Goal: Transaction & Acquisition: Purchase product/service

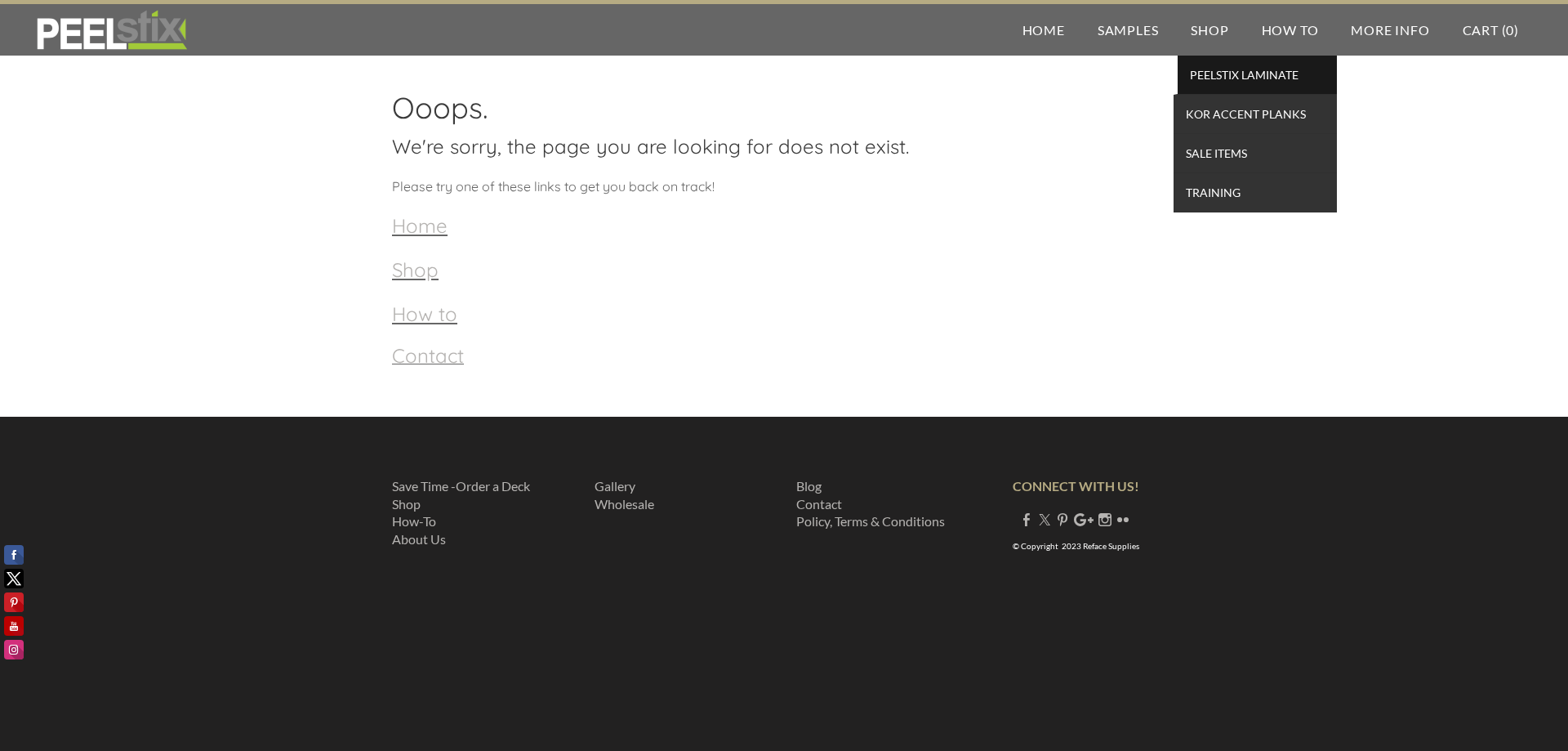
click at [1221, 71] on span "PEELSTIX Laminate" at bounding box center [1256, 74] width 151 height 22
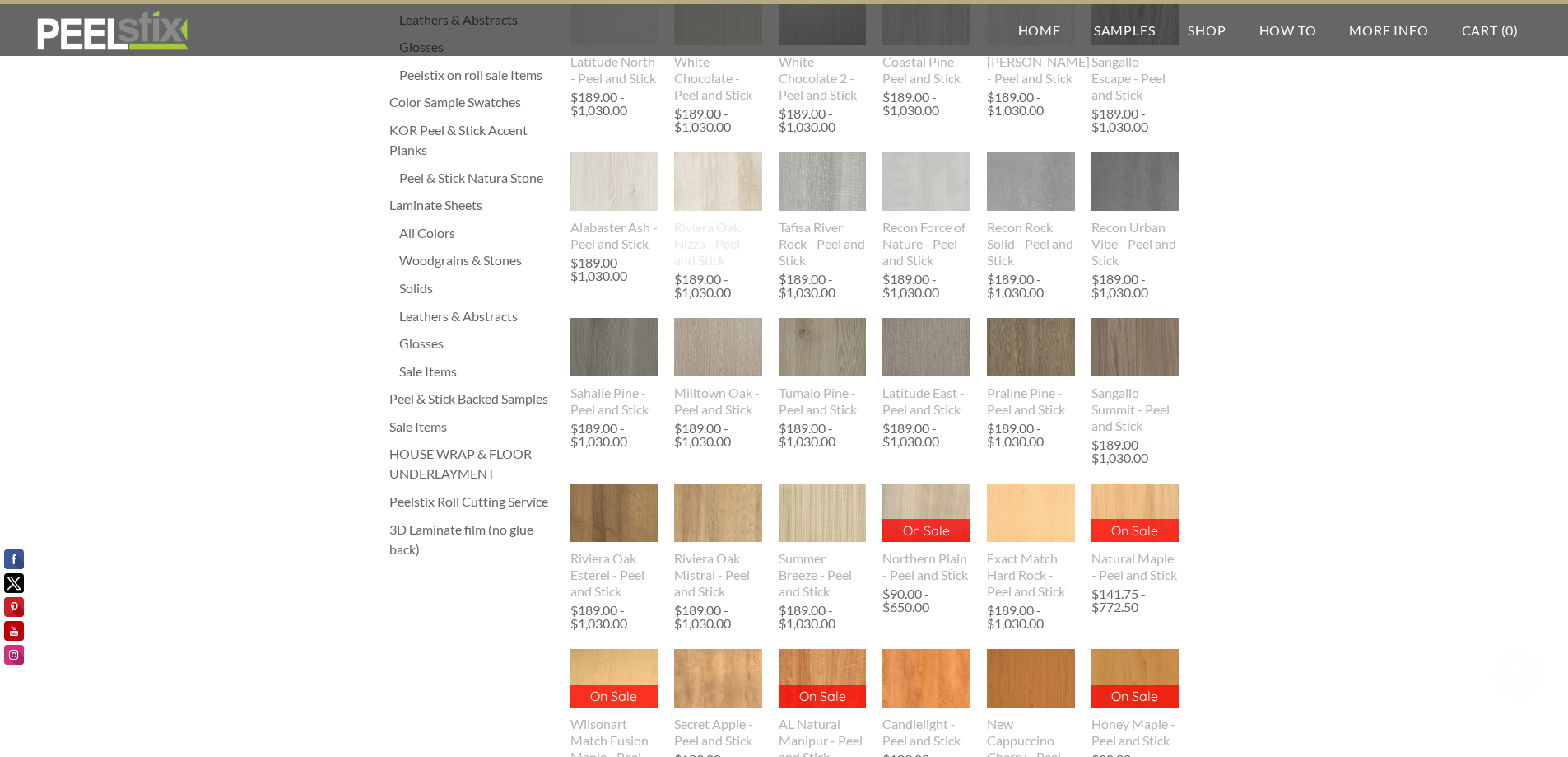
scroll to position [329, 0]
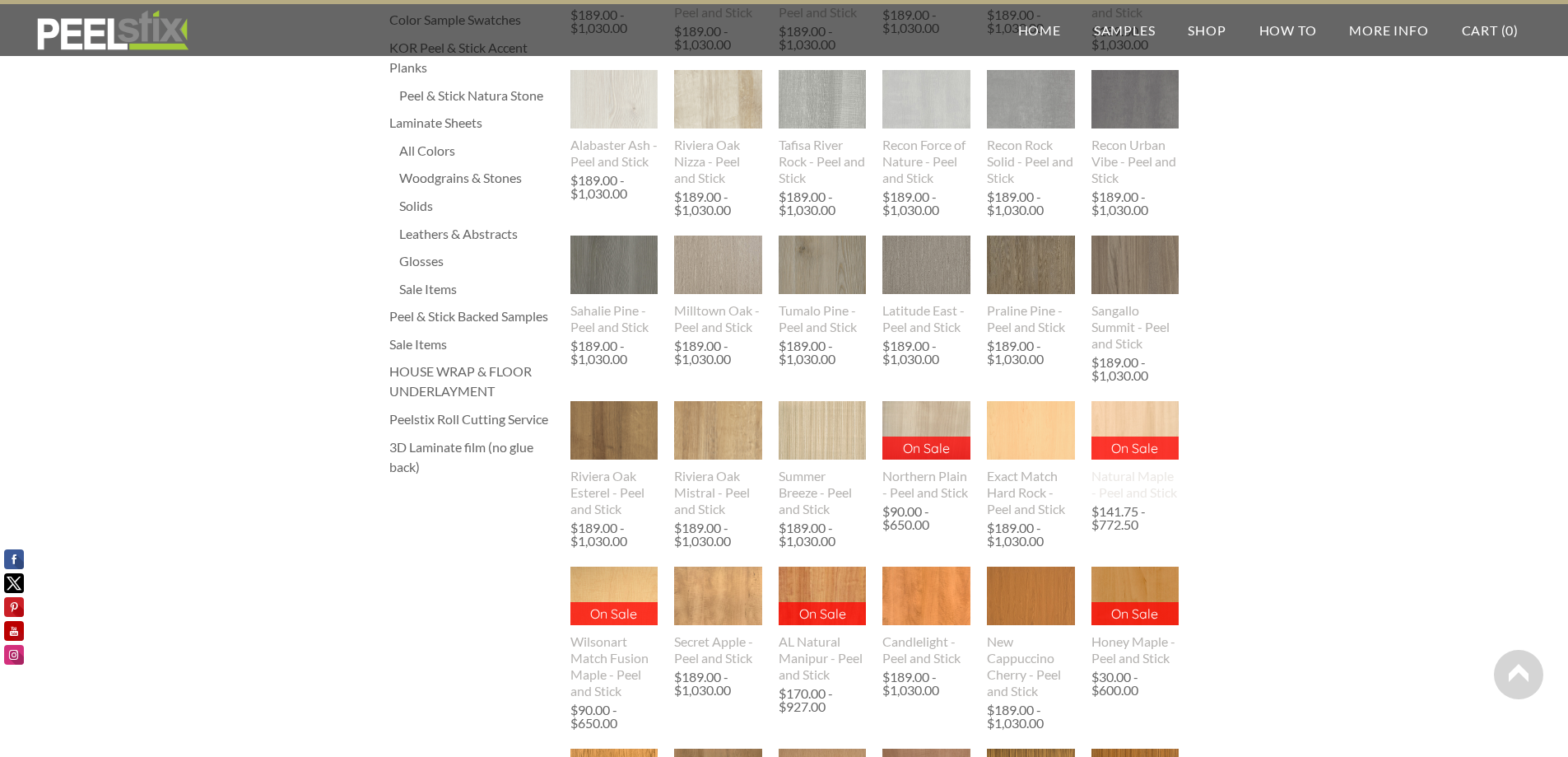
click at [1128, 479] on div "Natural Maple - Peel and Stick" at bounding box center [1136, 484] width 88 height 33
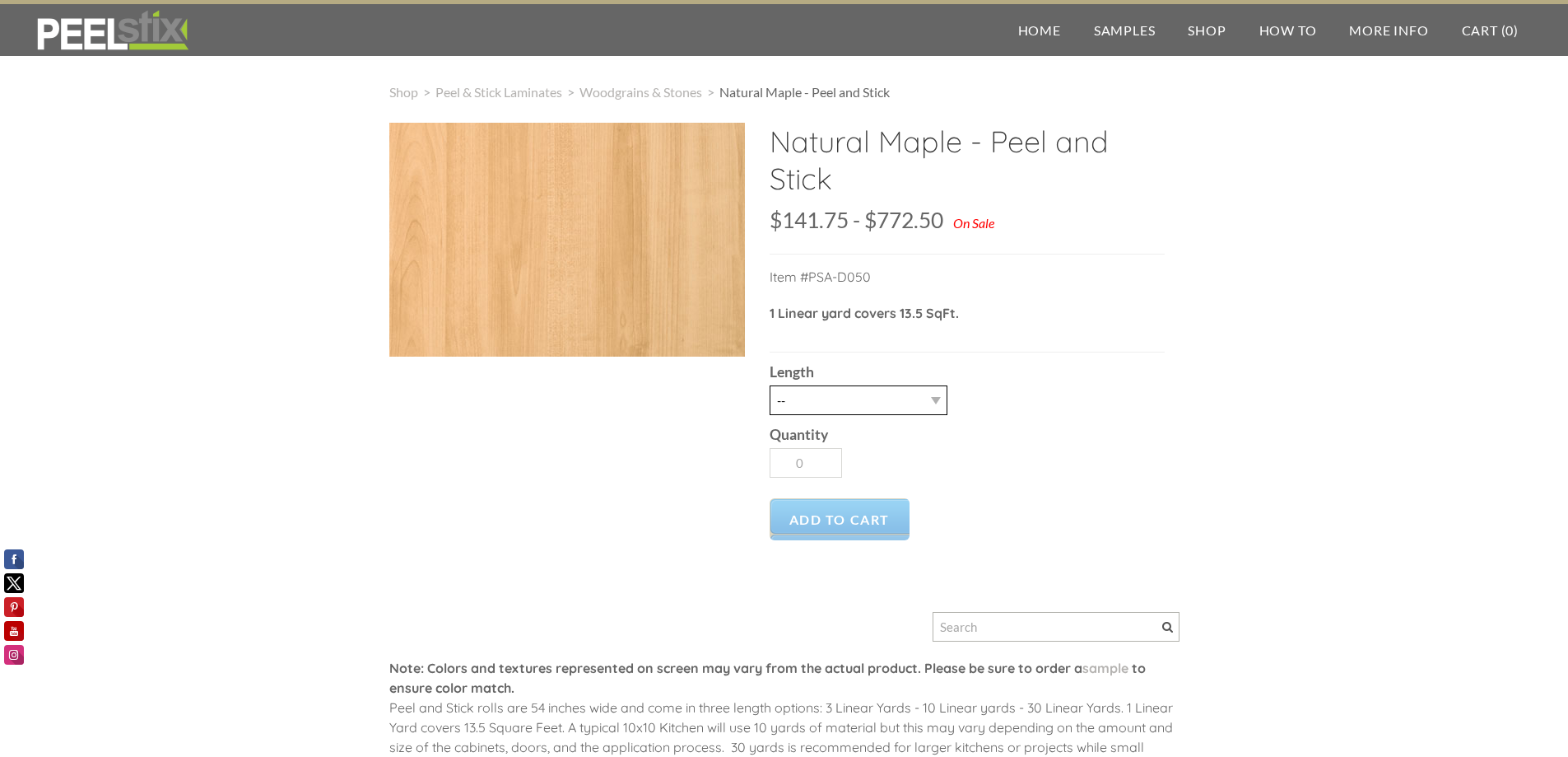
click at [936, 396] on select "-- 3LY 10LY 15LY 30LY" at bounding box center [858, 400] width 177 height 30
select select "10LY"
click at [770, 385] on select "-- 3LY 10LY 15LY 30LY" at bounding box center [858, 400] width 177 height 30
type input "1"
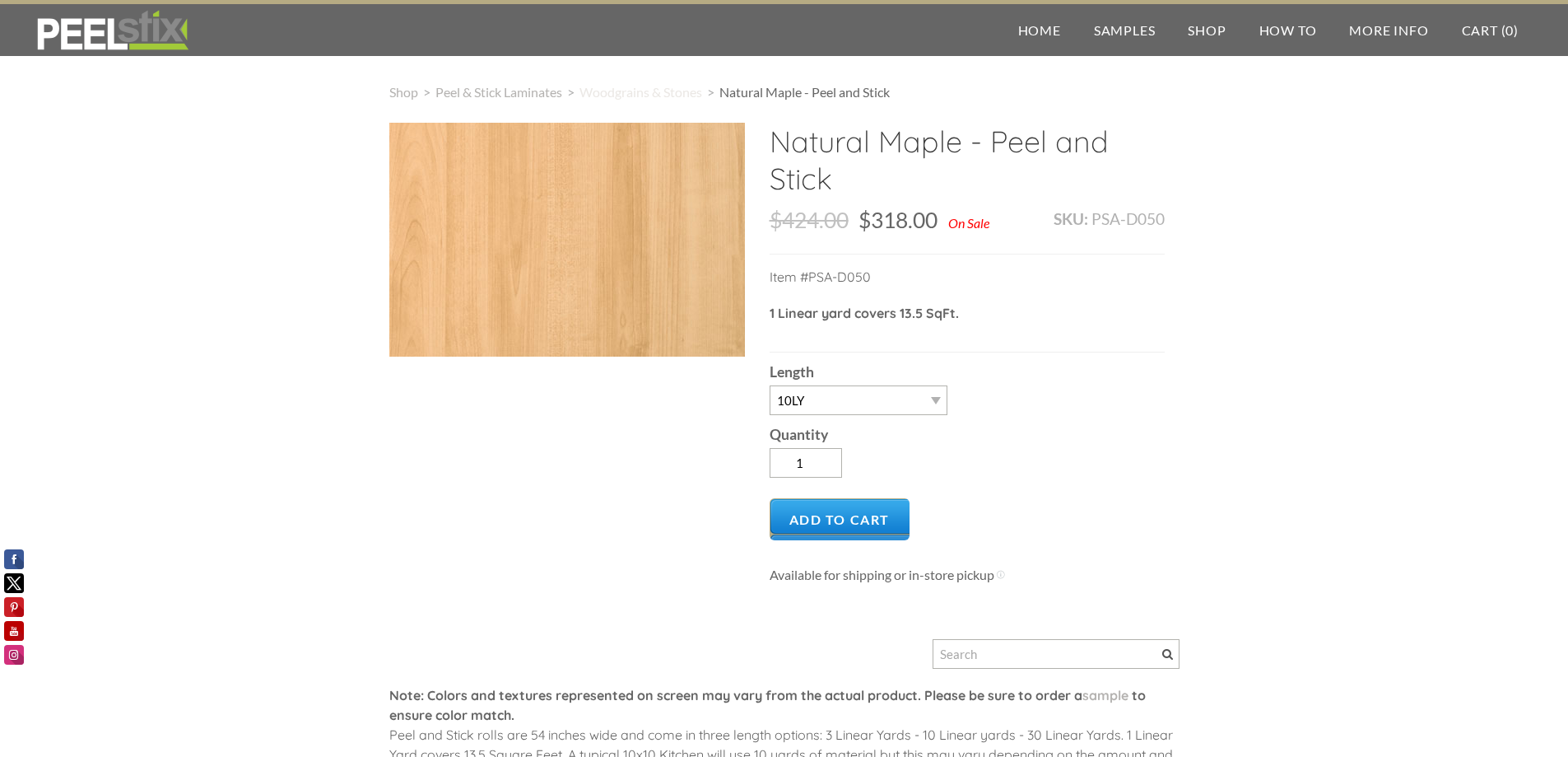
click at [643, 88] on span "Woodgrains & Stones" at bounding box center [640, 92] width 122 height 16
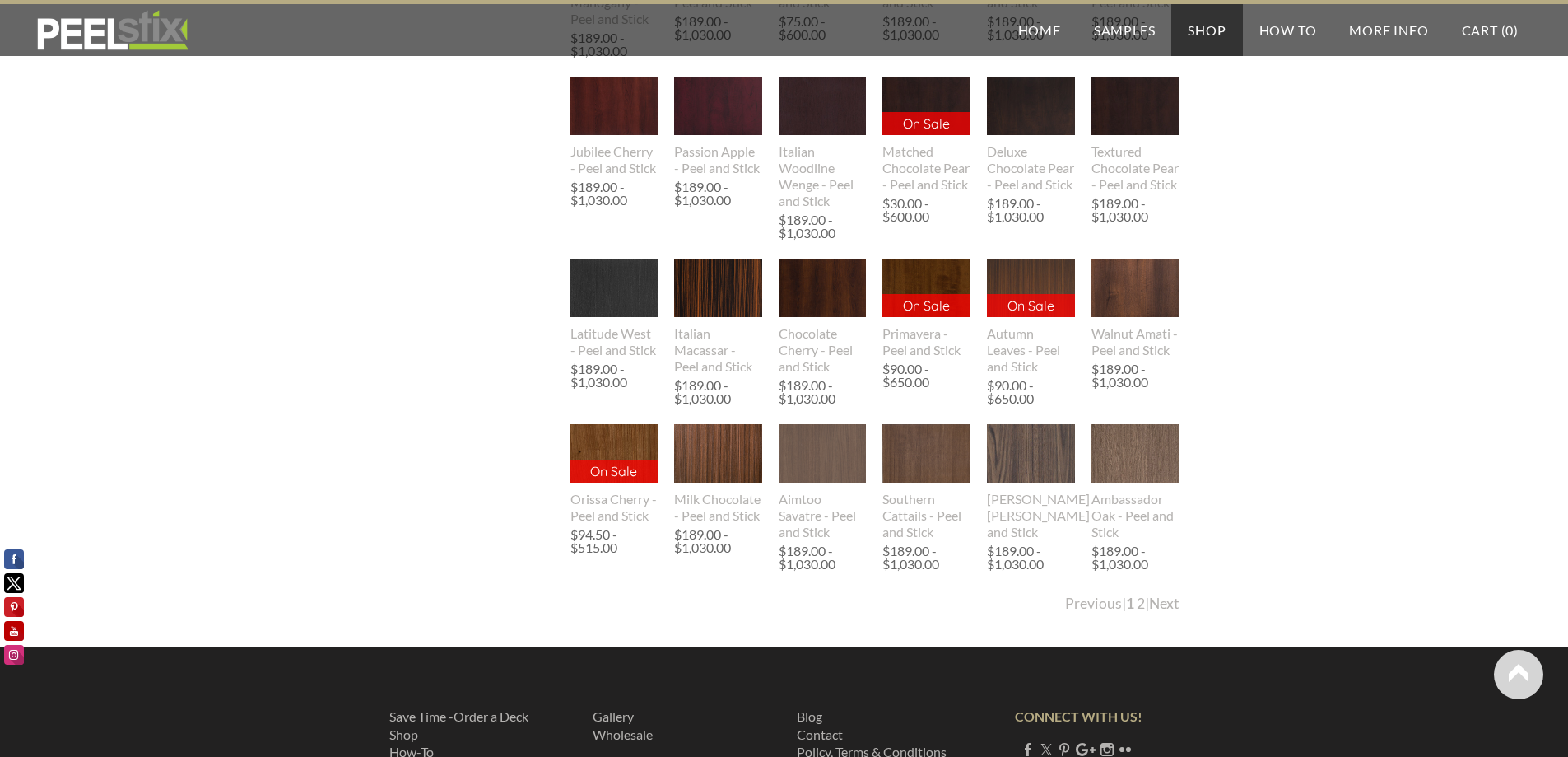
scroll to position [1647, 0]
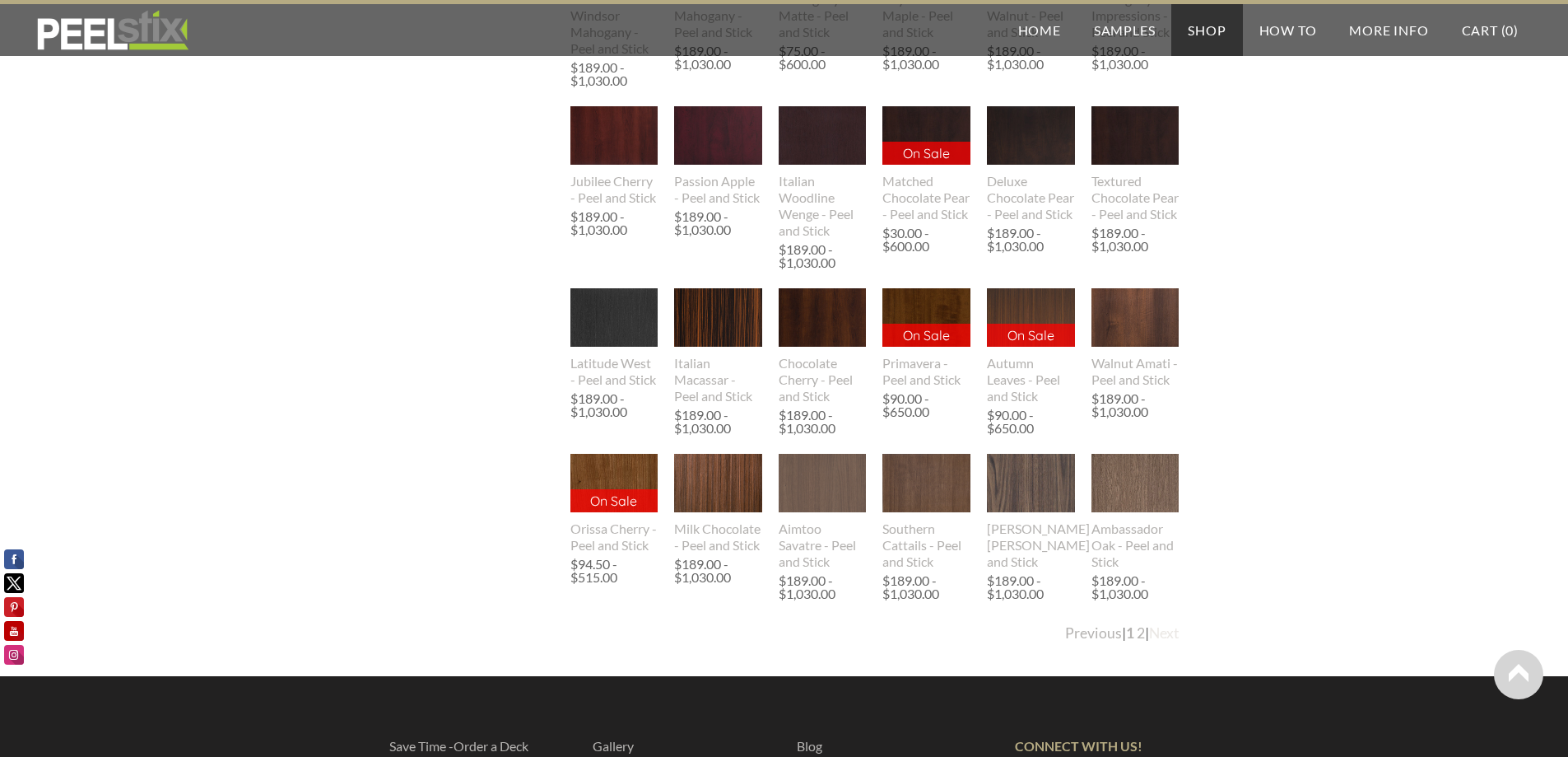
click at [1163, 642] on link "Next" at bounding box center [1164, 633] width 31 height 18
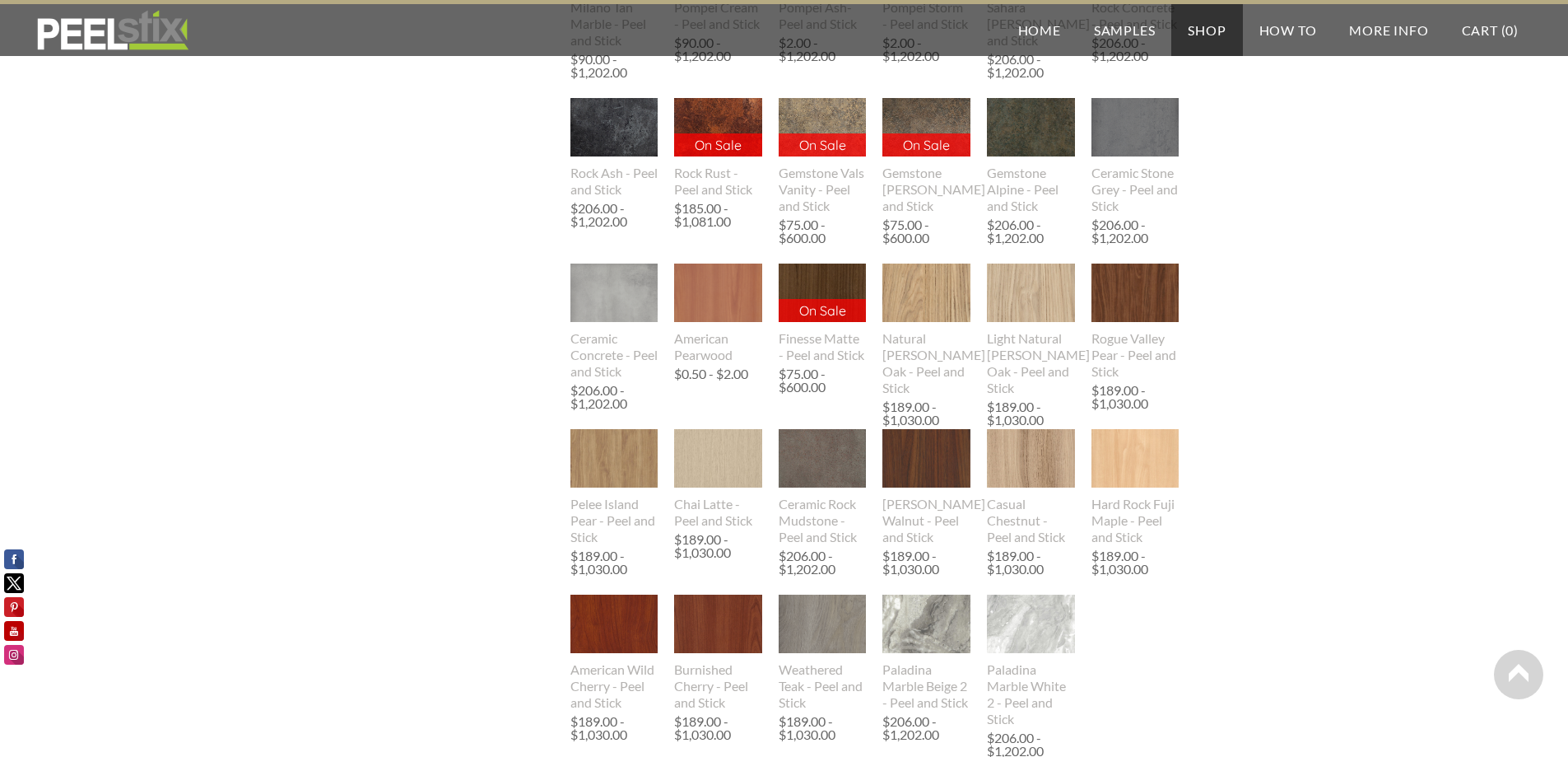
scroll to position [1153, 0]
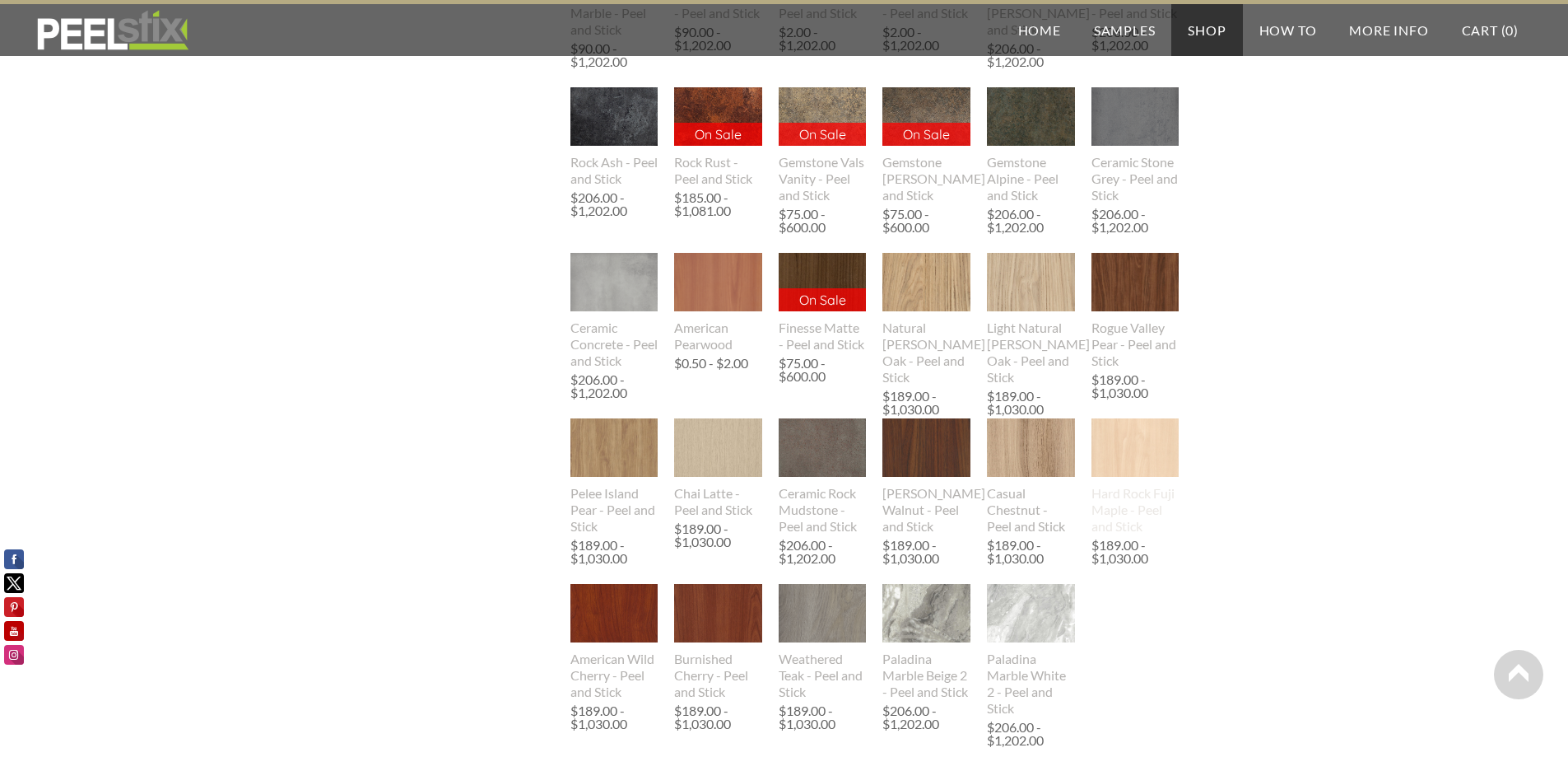
click at [1138, 473] on img at bounding box center [1136, 448] width 88 height 113
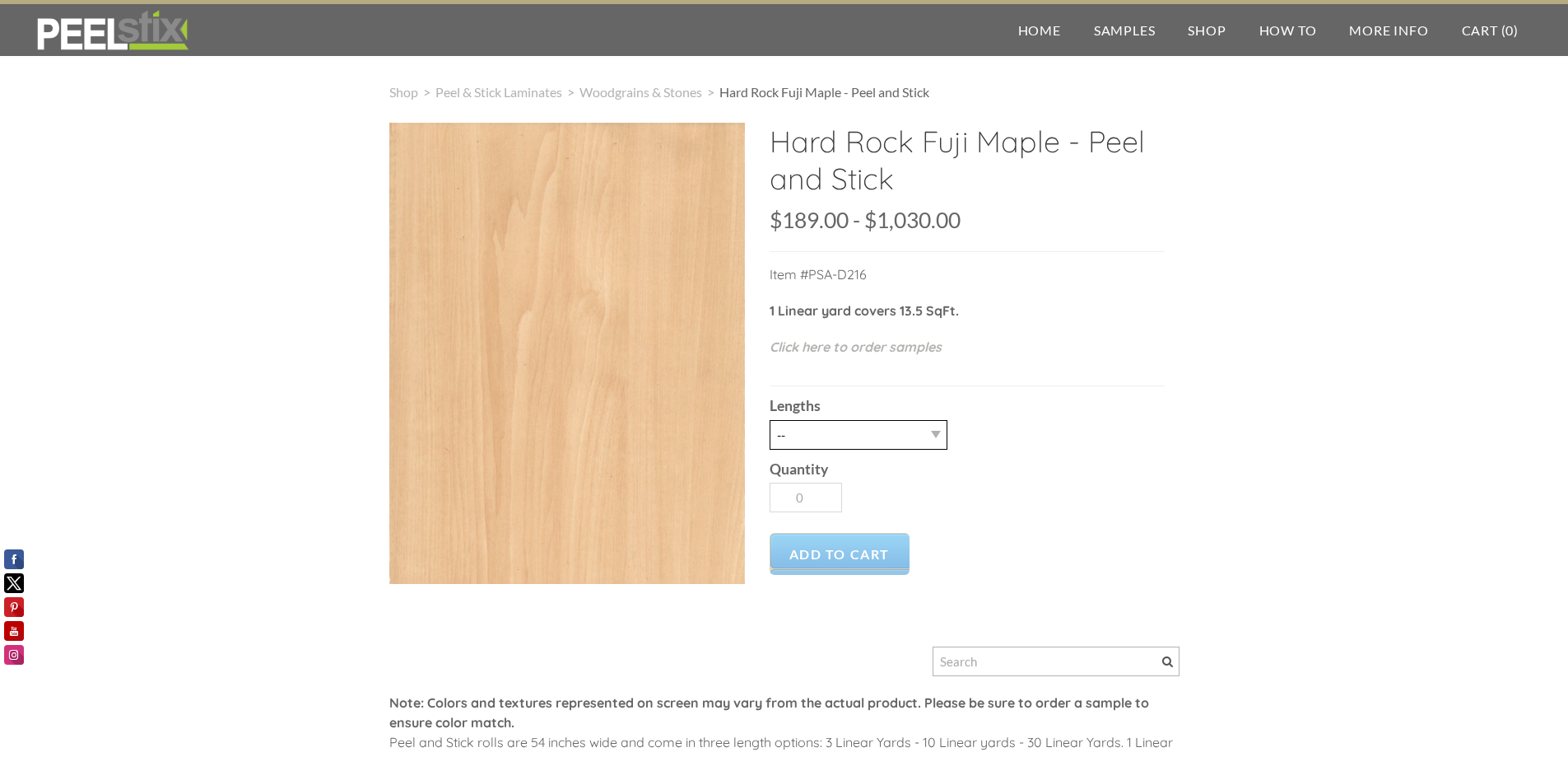
click at [935, 441] on select "-- 3LY 10LY 15LY 30LY" at bounding box center [858, 435] width 177 height 30
select select "10LY"
click at [770, 420] on select "-- 3LY 10LY 15LY 30LY" at bounding box center [858, 435] width 177 height 30
type input "1"
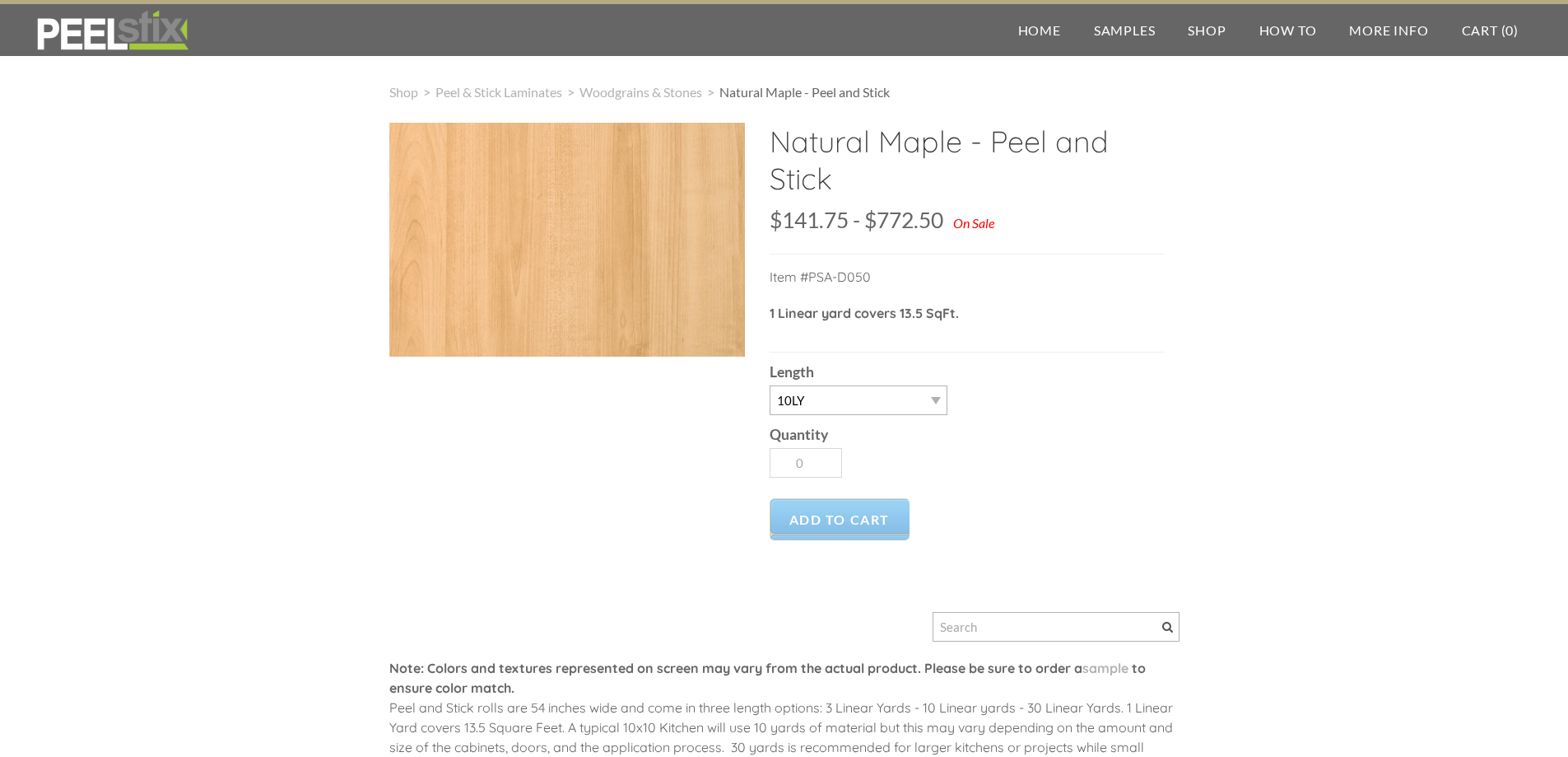
select select "10LY"
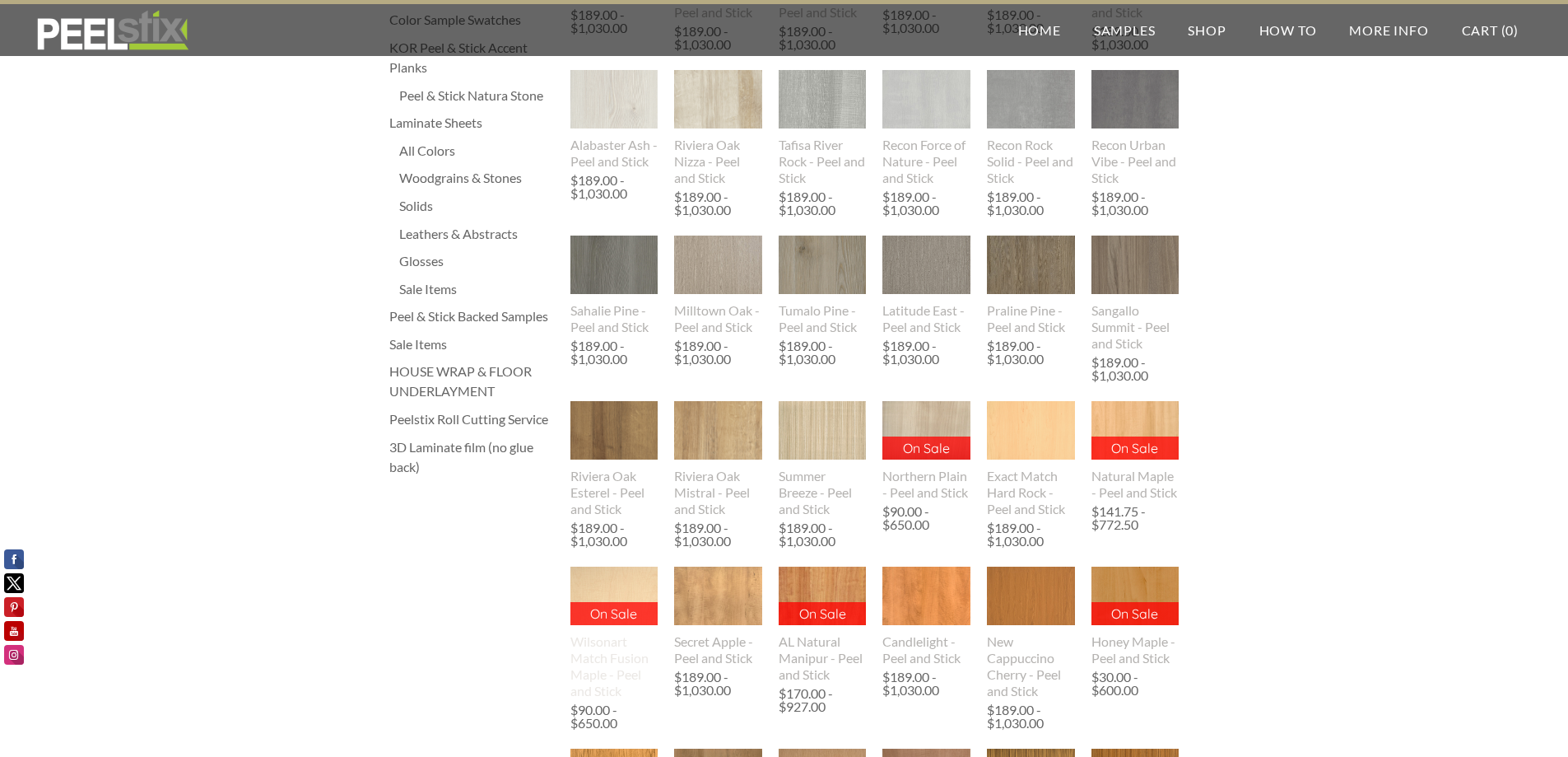
click at [617, 591] on img at bounding box center [615, 596] width 88 height 58
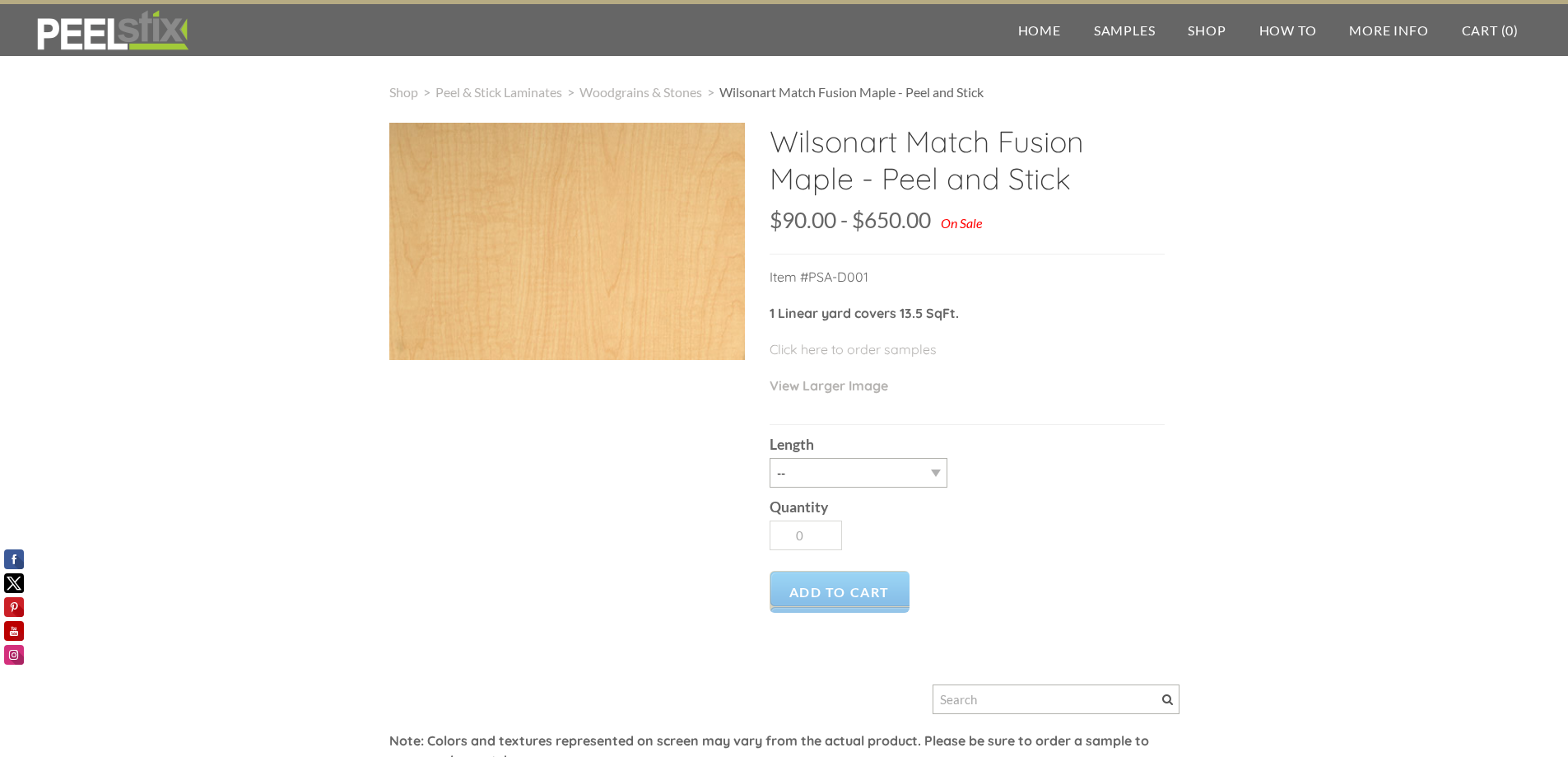
click at [636, 317] on div at bounding box center [567, 241] width 356 height 237
click at [627, 278] on div at bounding box center [567, 241] width 356 height 237
click at [931, 470] on select "-- 3LY 10LY 30LY" at bounding box center [858, 473] width 177 height 30
select select "10LY"
click at [770, 458] on select "-- 3LY 10LY 30LY" at bounding box center [858, 473] width 177 height 30
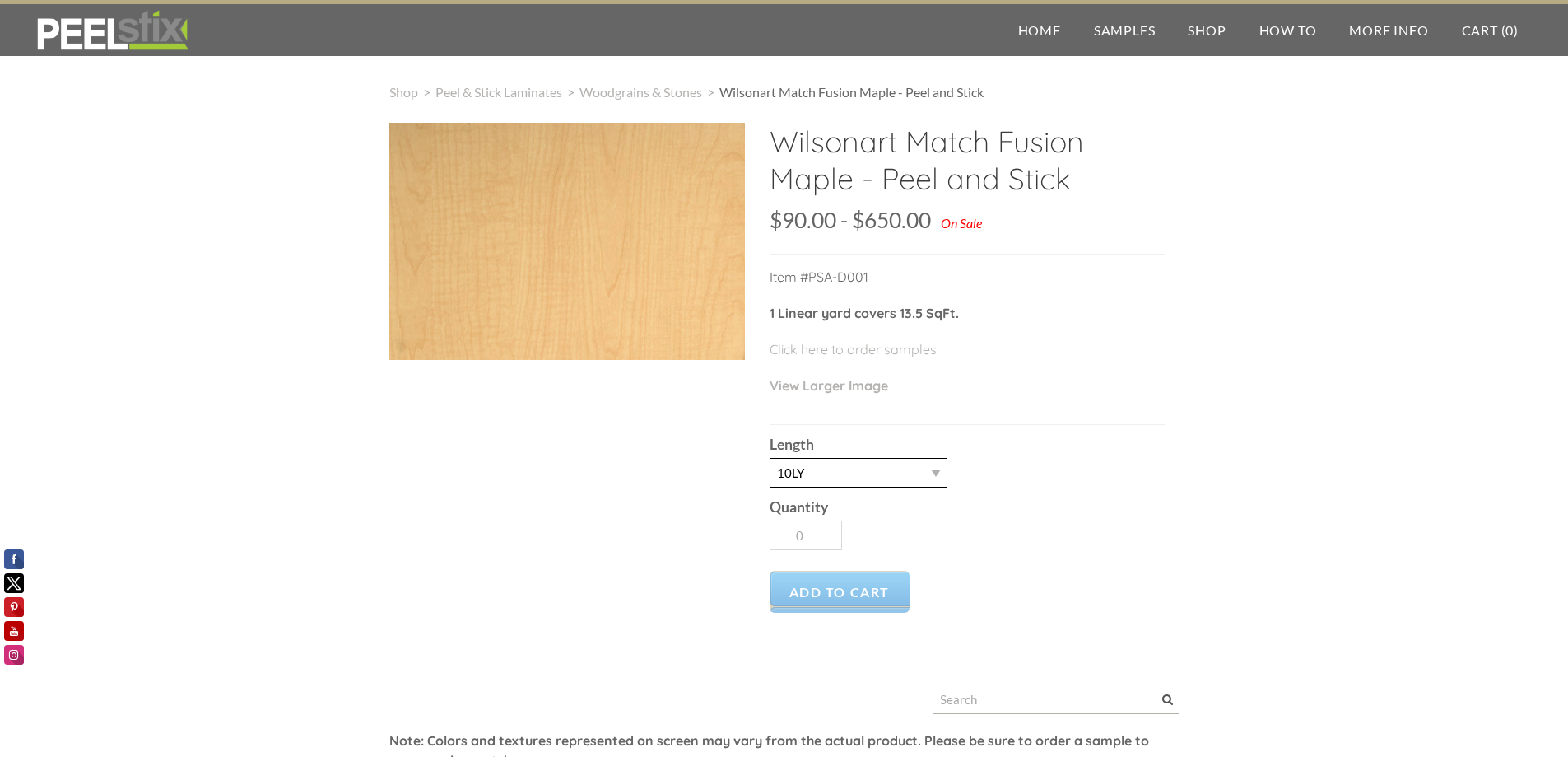
type input "1"
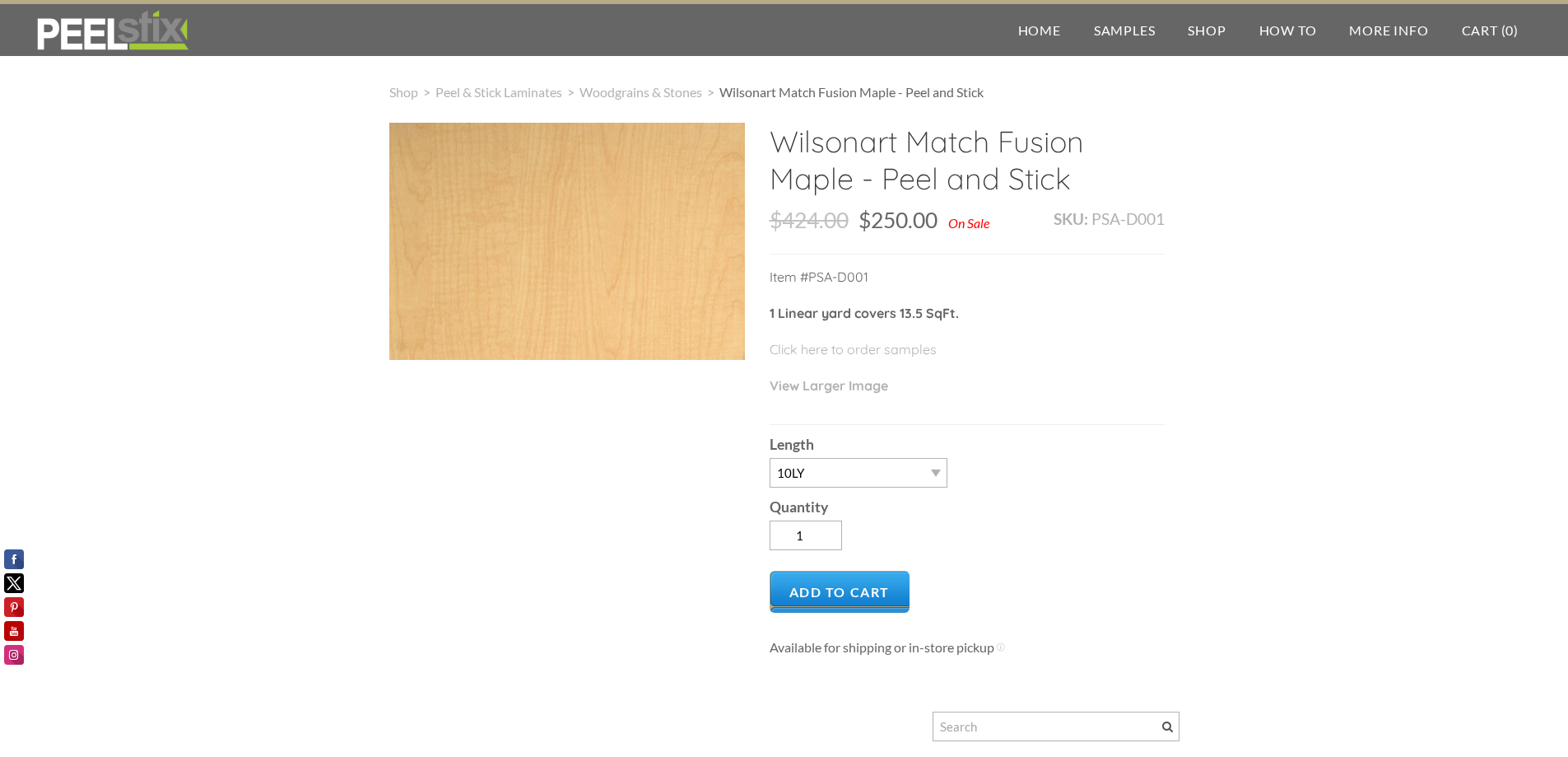
click at [544, 277] on div at bounding box center [567, 241] width 356 height 237
click at [821, 593] on span "Add to Cart" at bounding box center [840, 592] width 141 height 42
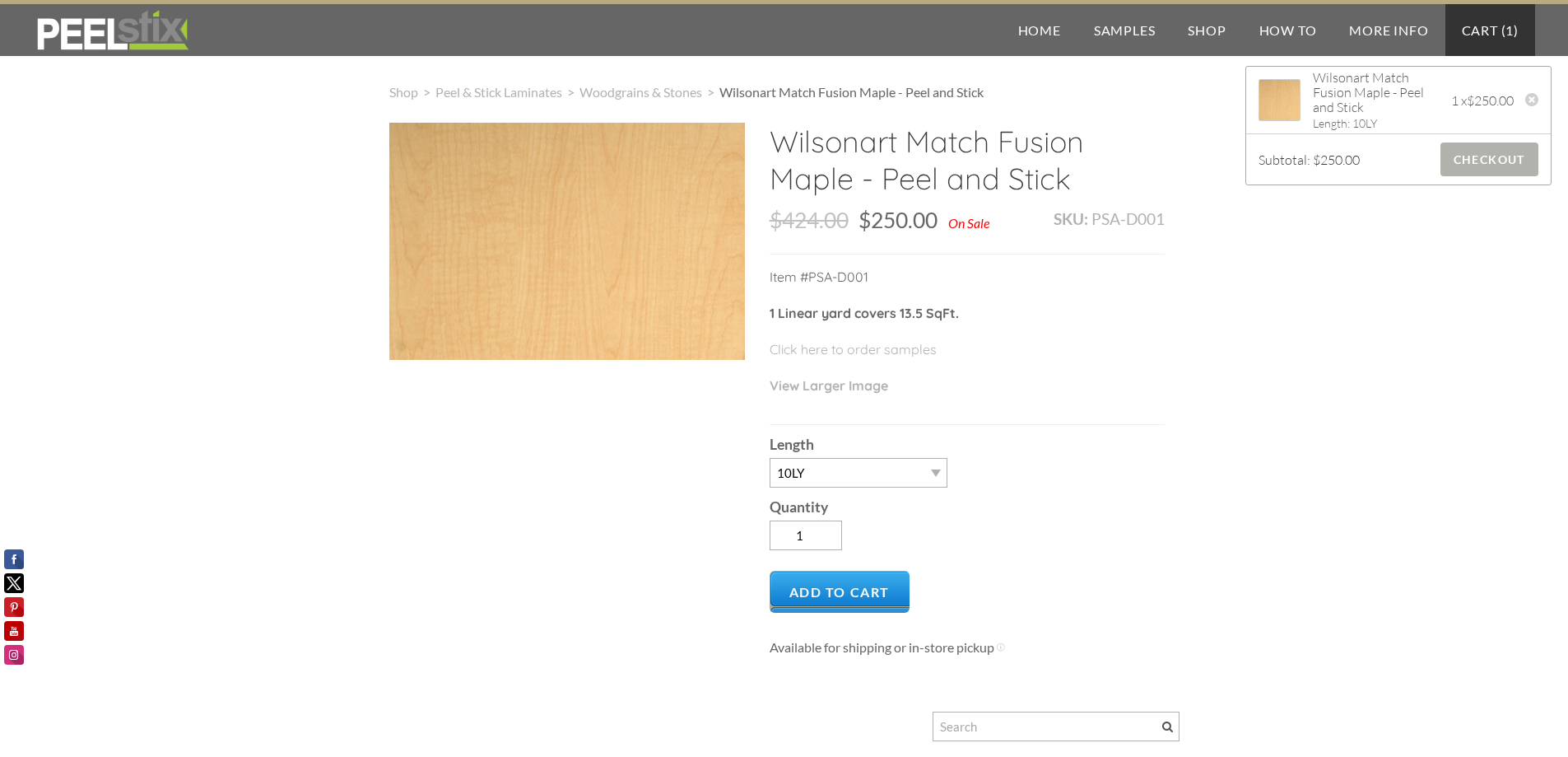
click at [1464, 150] on span "Checkout" at bounding box center [1490, 159] width 98 height 34
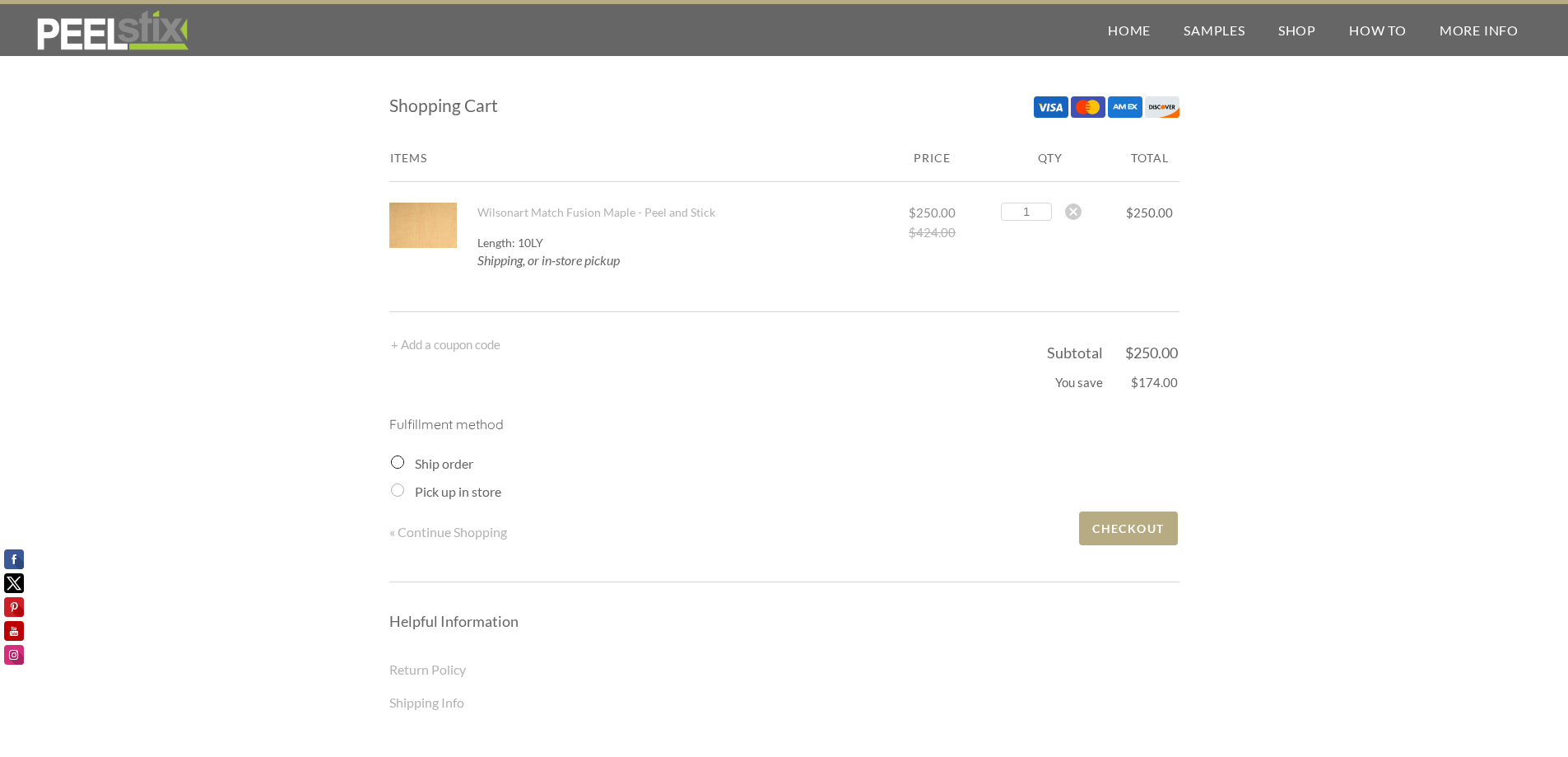
click at [399, 464] on input "Ship order" at bounding box center [397, 462] width 13 height 13
click at [397, 460] on input "Ship order" at bounding box center [397, 462] width 13 height 13
click at [875, 359] on td "+ Add a coupon code Apply Coupon:" at bounding box center [717, 363] width 654 height 58
click at [396, 462] on input "Ship order" at bounding box center [397, 462] width 13 height 13
click at [1097, 533] on span "Checkout" at bounding box center [1128, 528] width 98 height 34
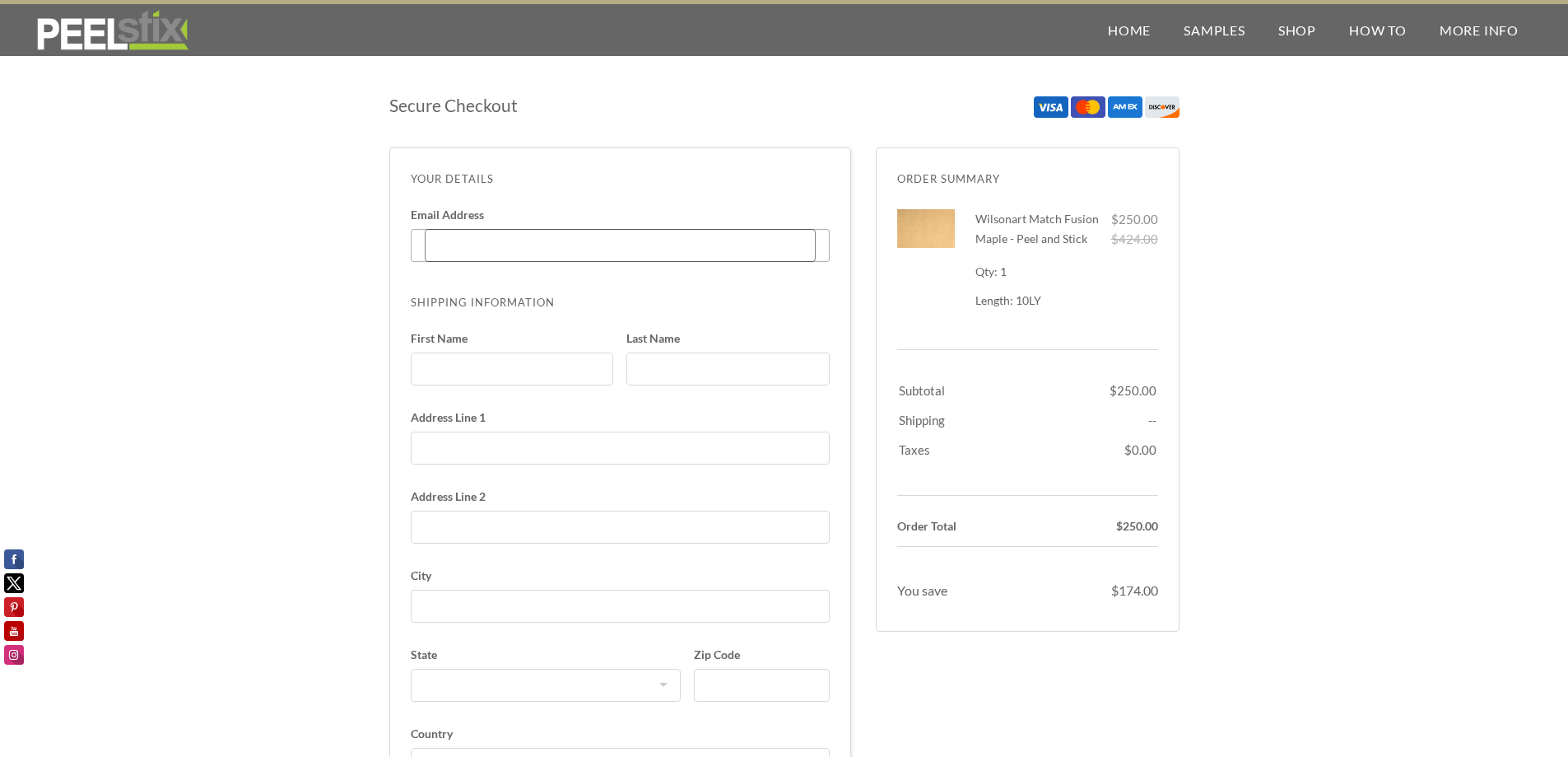
click at [435, 239] on input "Email Address Enter code" at bounding box center [620, 246] width 391 height 33
type input "[PERSON_NAME][EMAIL_ADDRESS][DOMAIN_NAME]"
click at [471, 367] on input "First Name" at bounding box center [512, 369] width 203 height 33
type input "Nicholas"
type input "Enger"
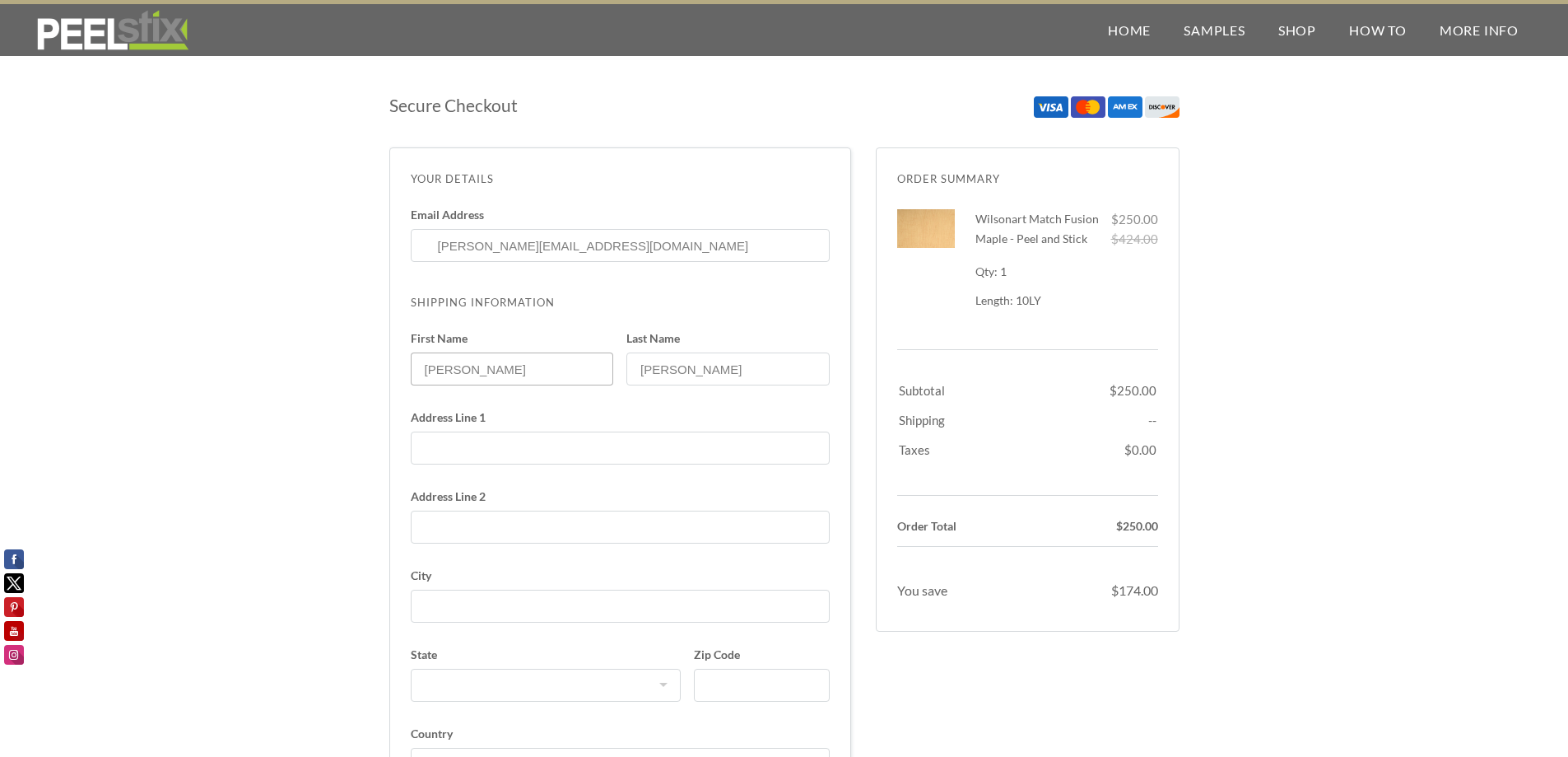
type input "[STREET_ADDRESS][PERSON_NAME]"
select select "OR"
type input "5037076377"
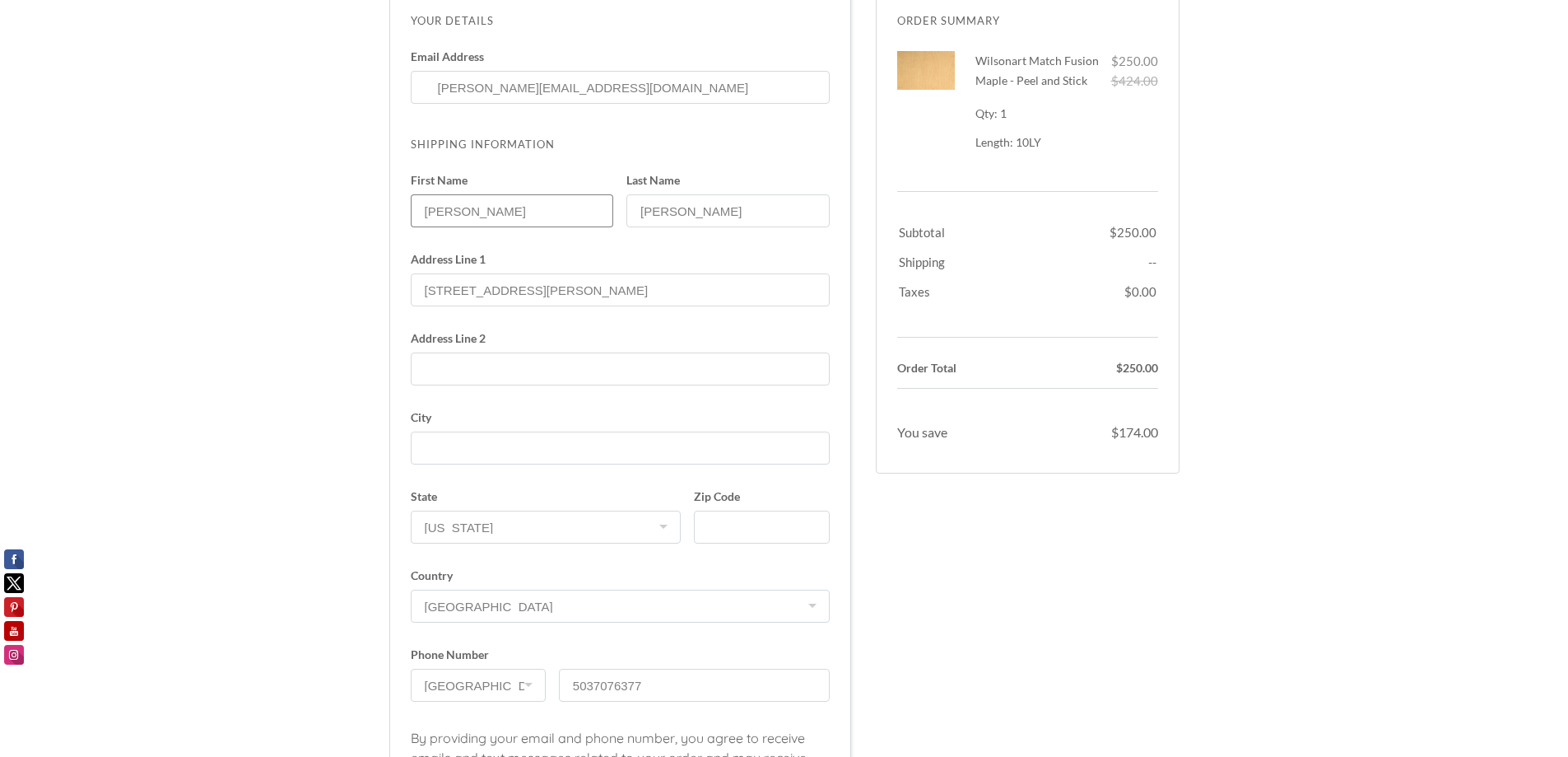
scroll to position [165, 0]
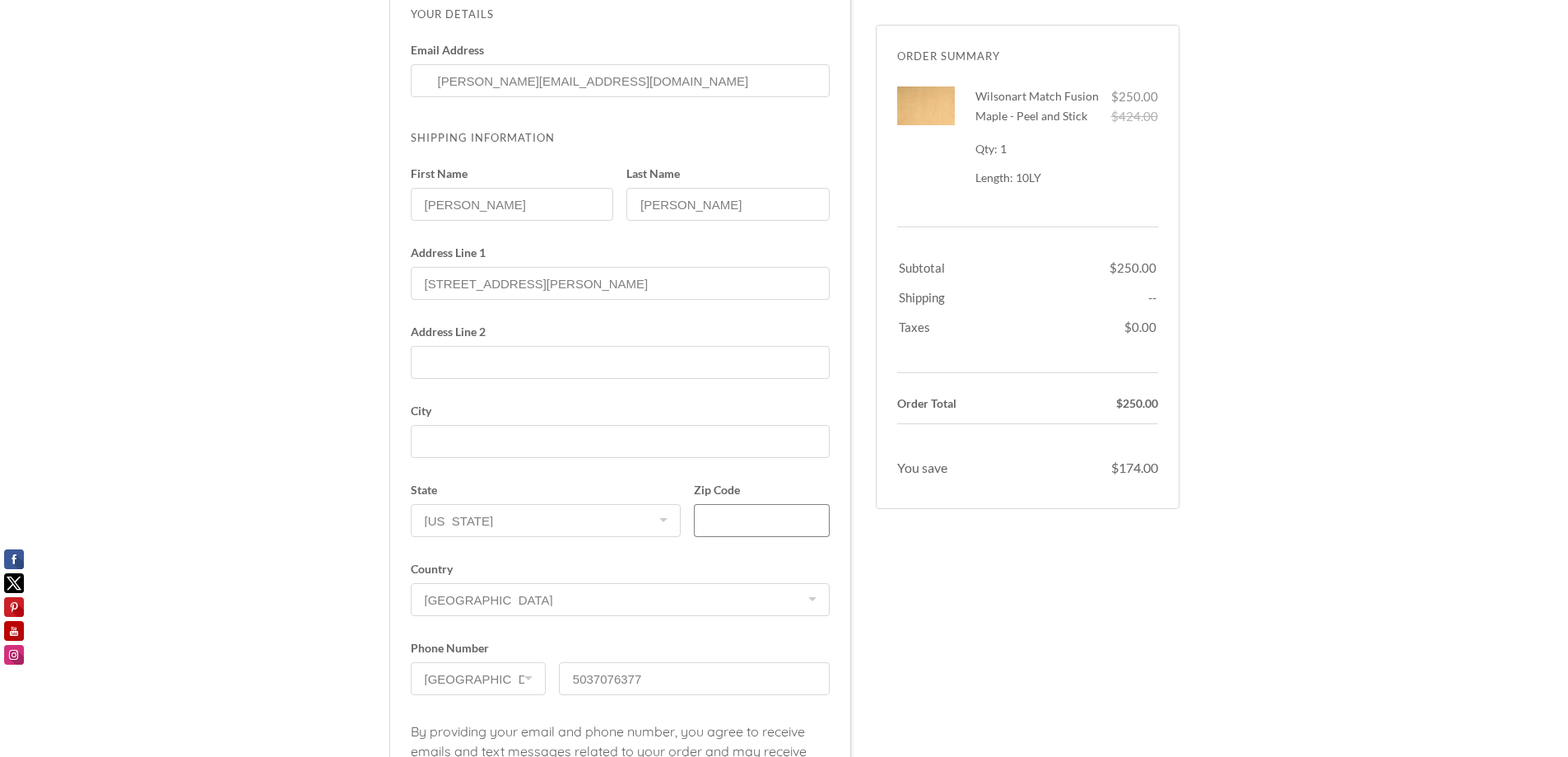
click at [719, 519] on input "Zip Code" at bounding box center [762, 521] width 135 height 33
type input "97223"
type input "Tigard"
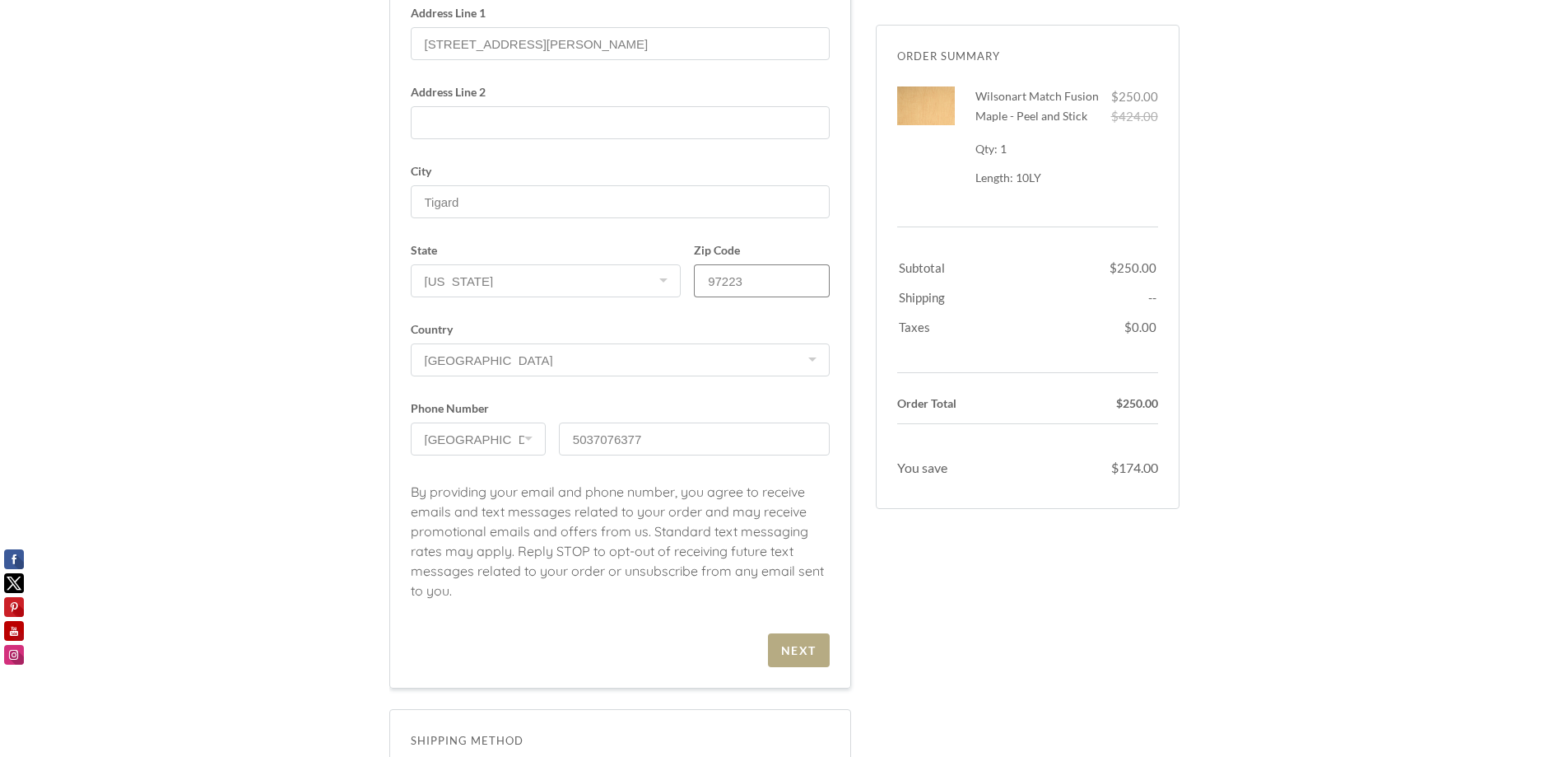
scroll to position [412, 0]
click at [796, 635] on span "Next" at bounding box center [799, 643] width 62 height 34
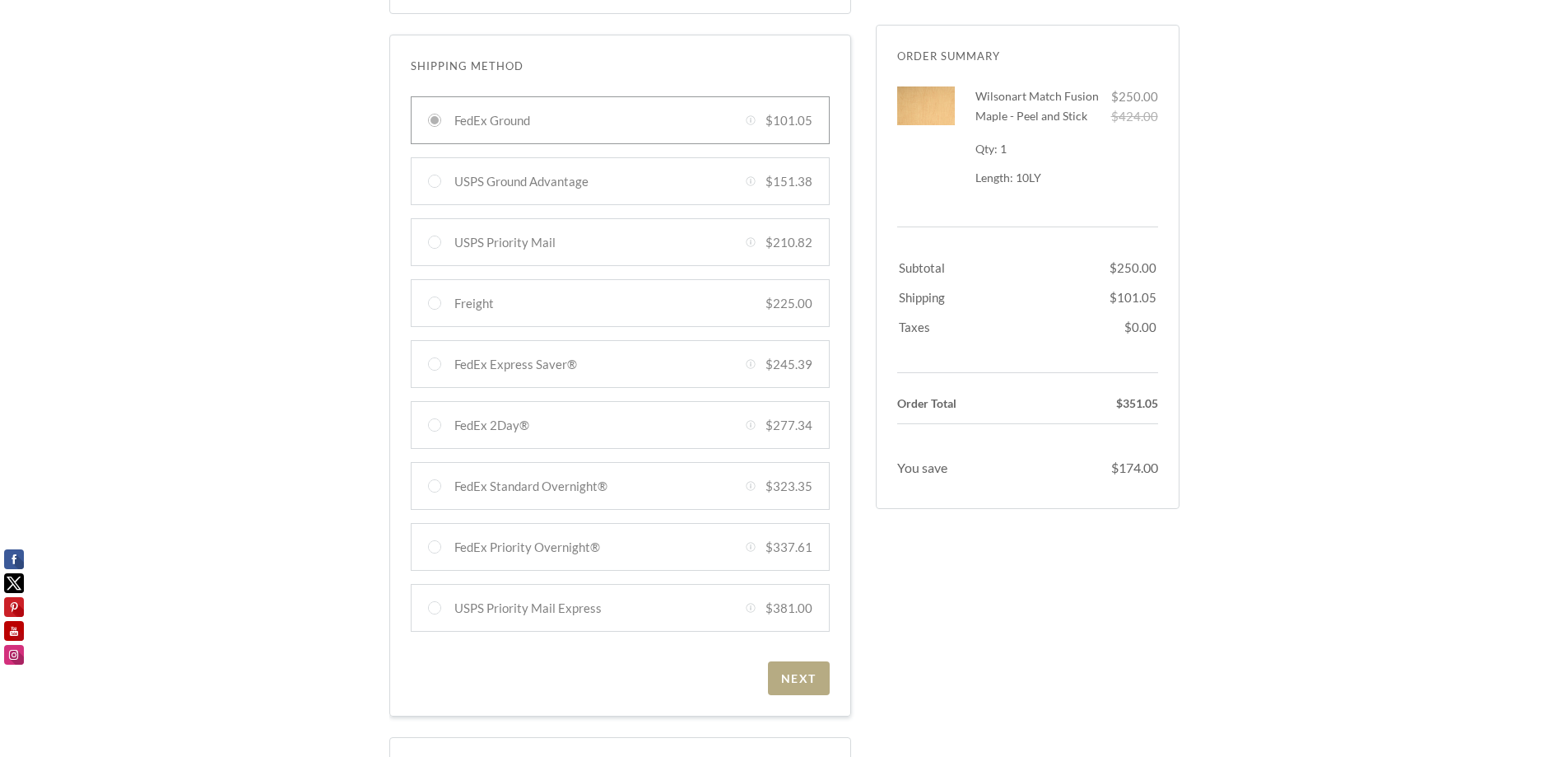
scroll to position [318, 0]
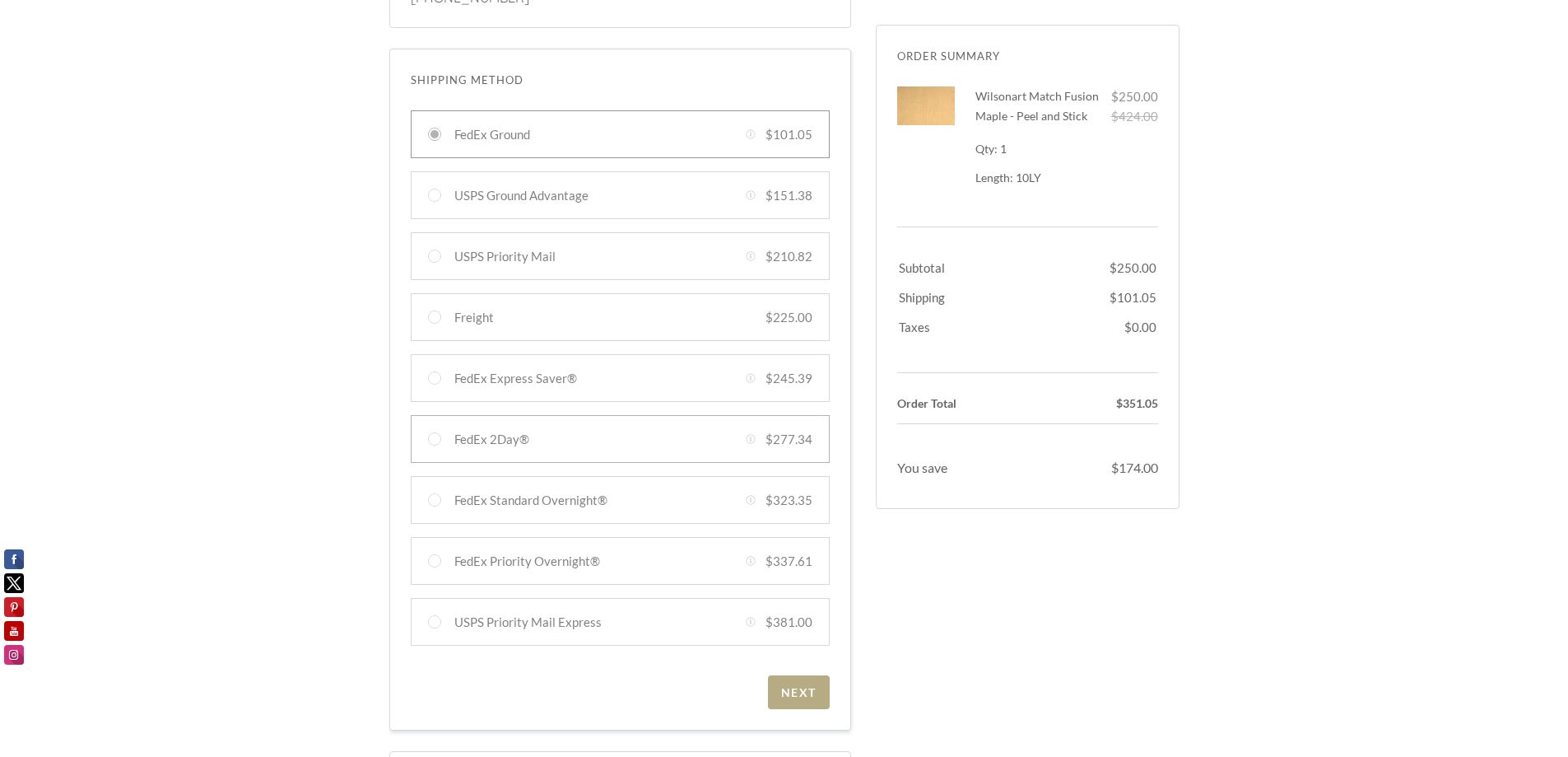
click at [431, 439] on div at bounding box center [620, 439] width 419 height 48
click at [431, 439] on input "FedEx 2Day® Created with Sketch. $277.34" at bounding box center [435, 439] width 13 height 13
radio input "true"
click at [801, 691] on div "Next" at bounding box center [798, 692] width 35 height 14
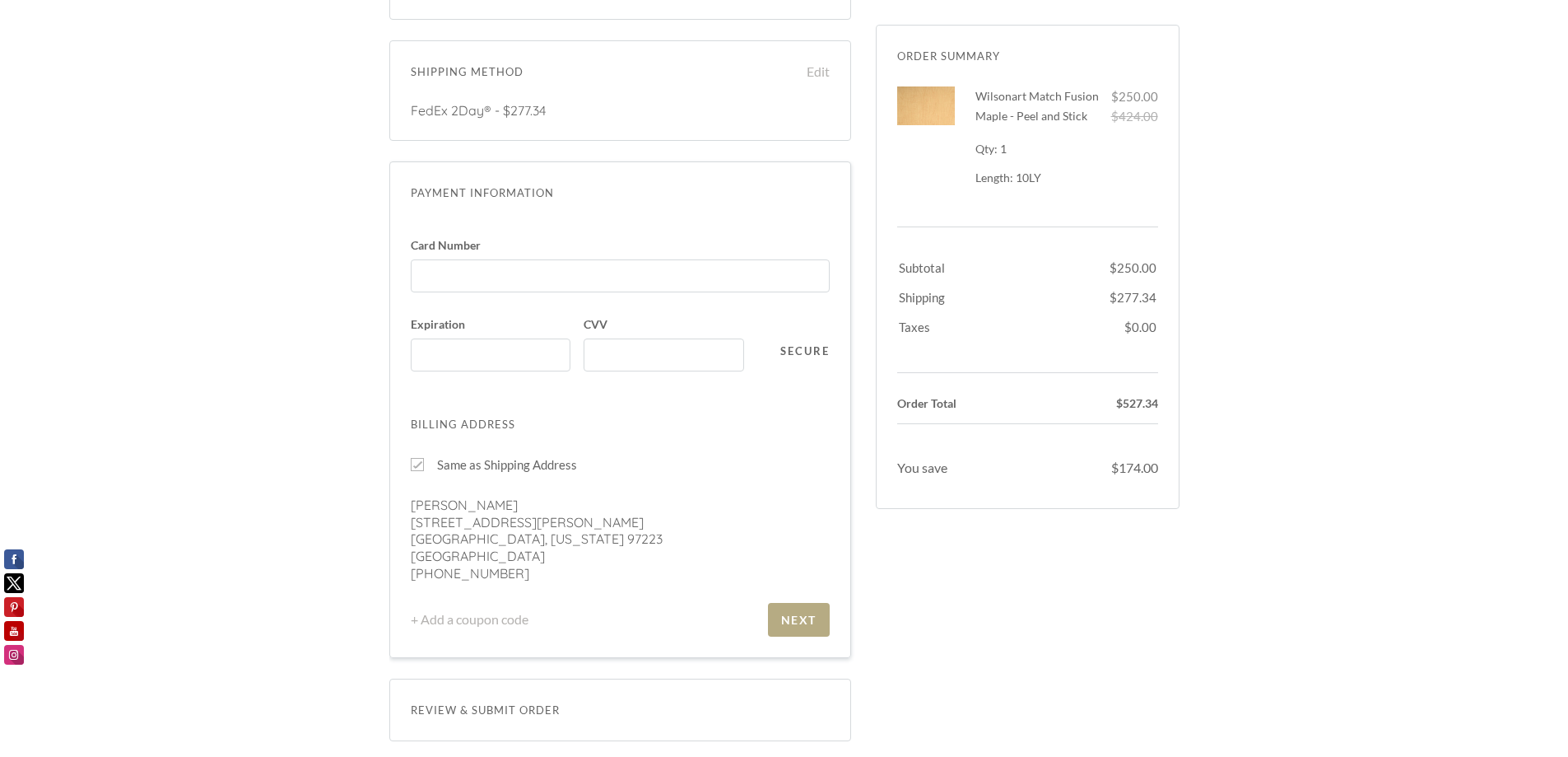
scroll to position [347, 0]
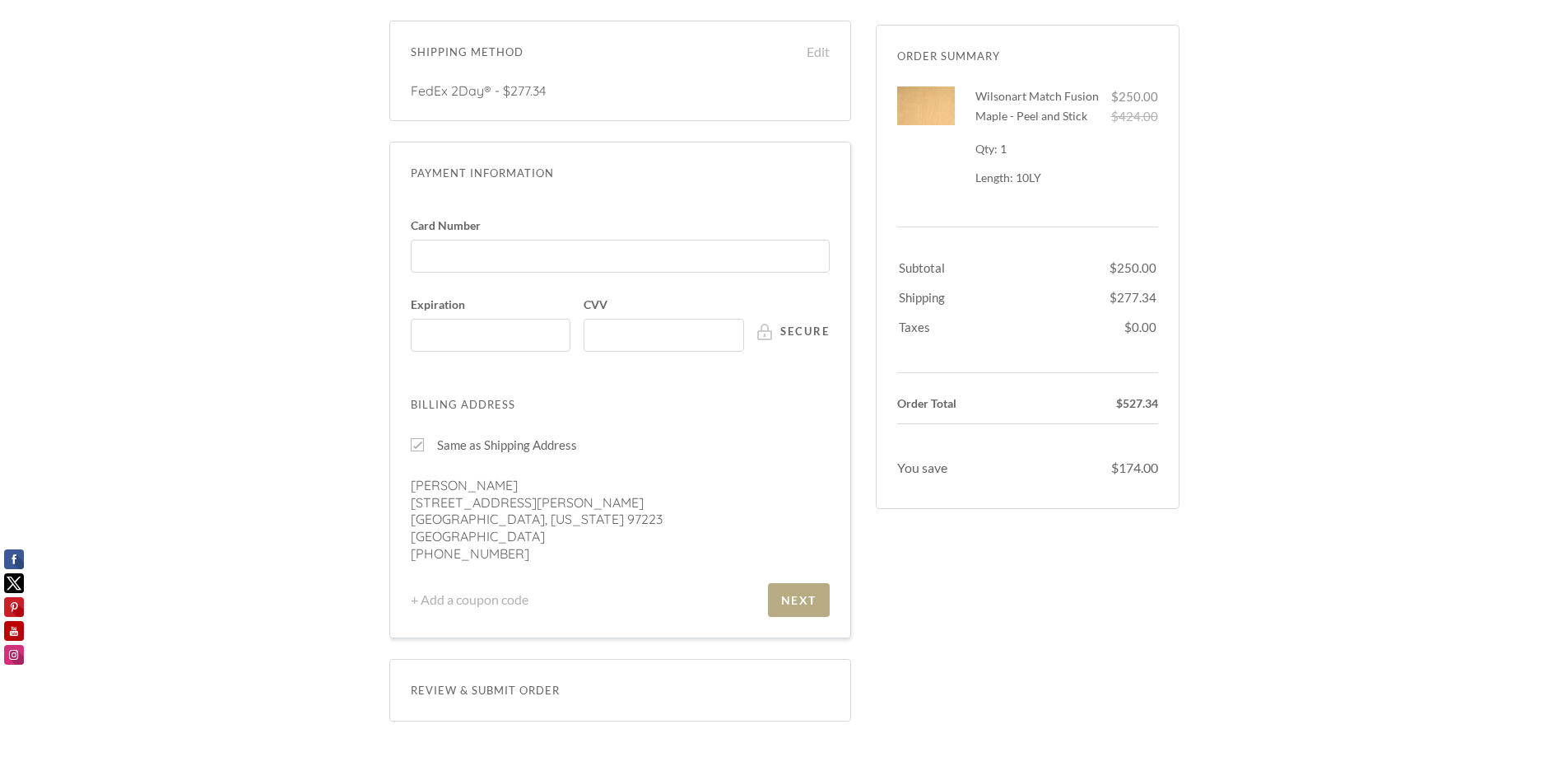
click at [422, 444] on div at bounding box center [417, 445] width 13 height 13
click at [422, 444] on input "Same as Shipping Address" at bounding box center [417, 445] width 13 height 13
checkbox input "false"
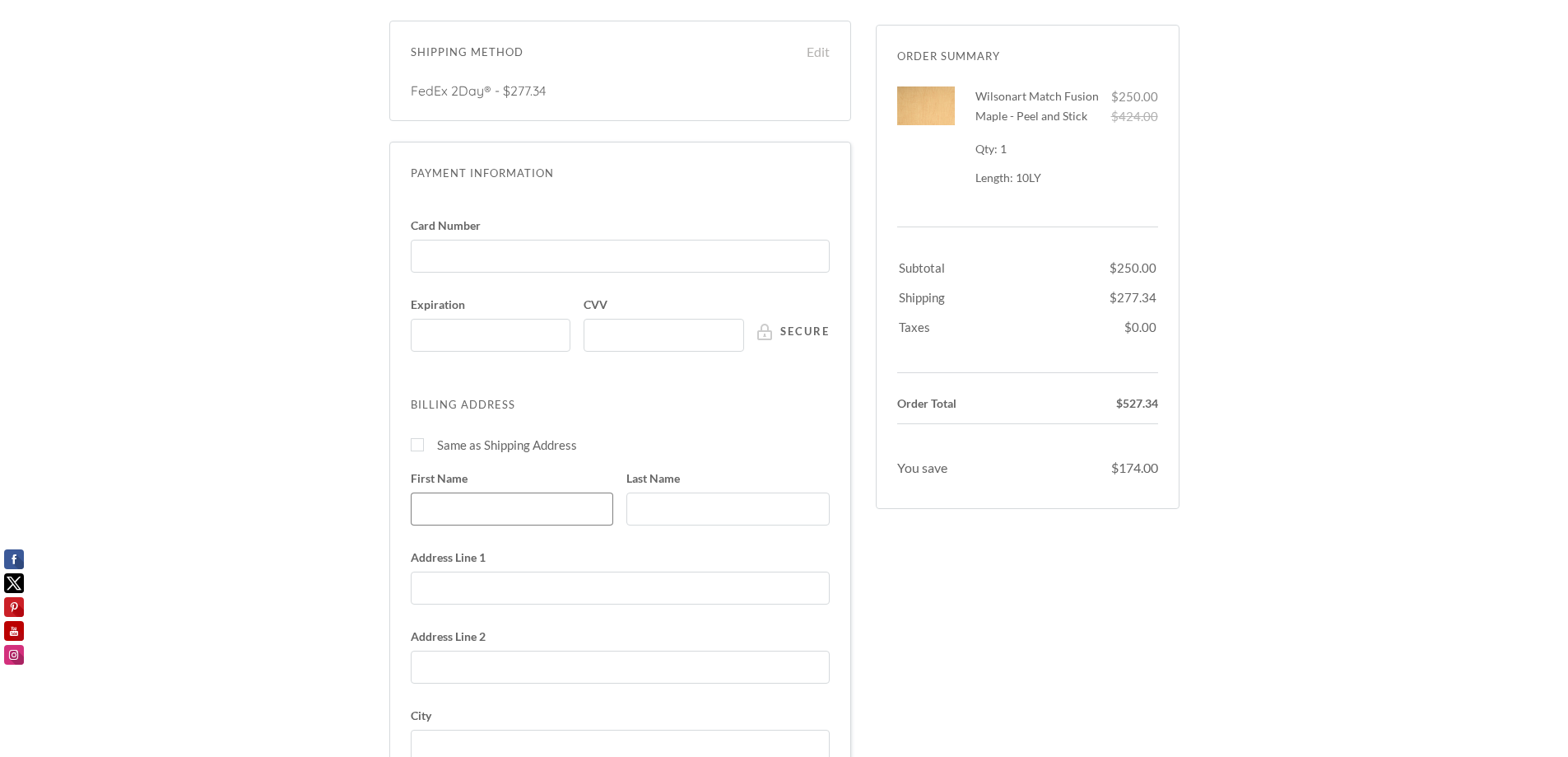
click at [448, 499] on input "First Name" at bounding box center [512, 509] width 203 height 33
type input "Nicholas"
type input "Enger"
type input "725 E Buttercup St"
type input "15037076377"
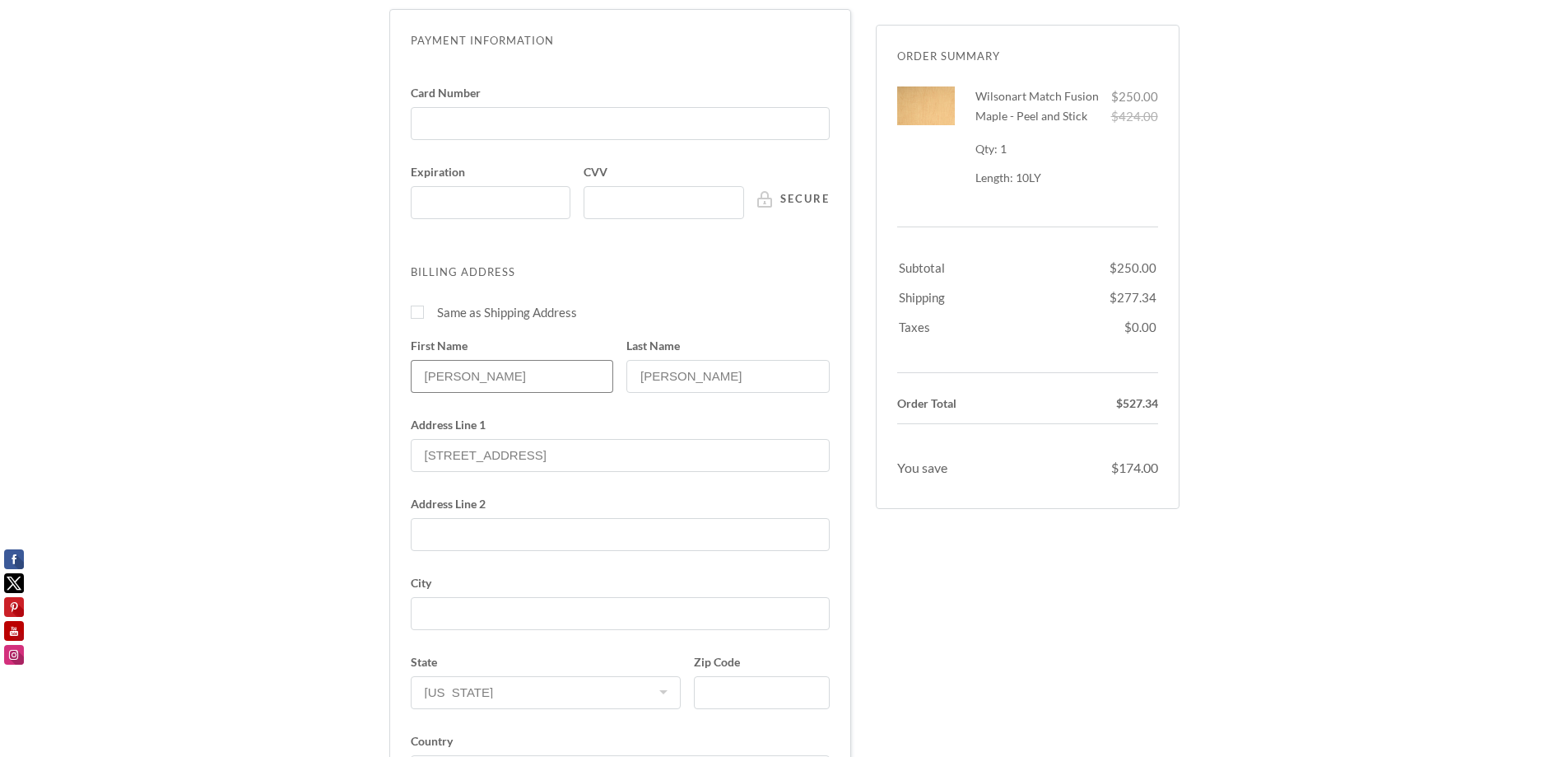
scroll to position [594, 0]
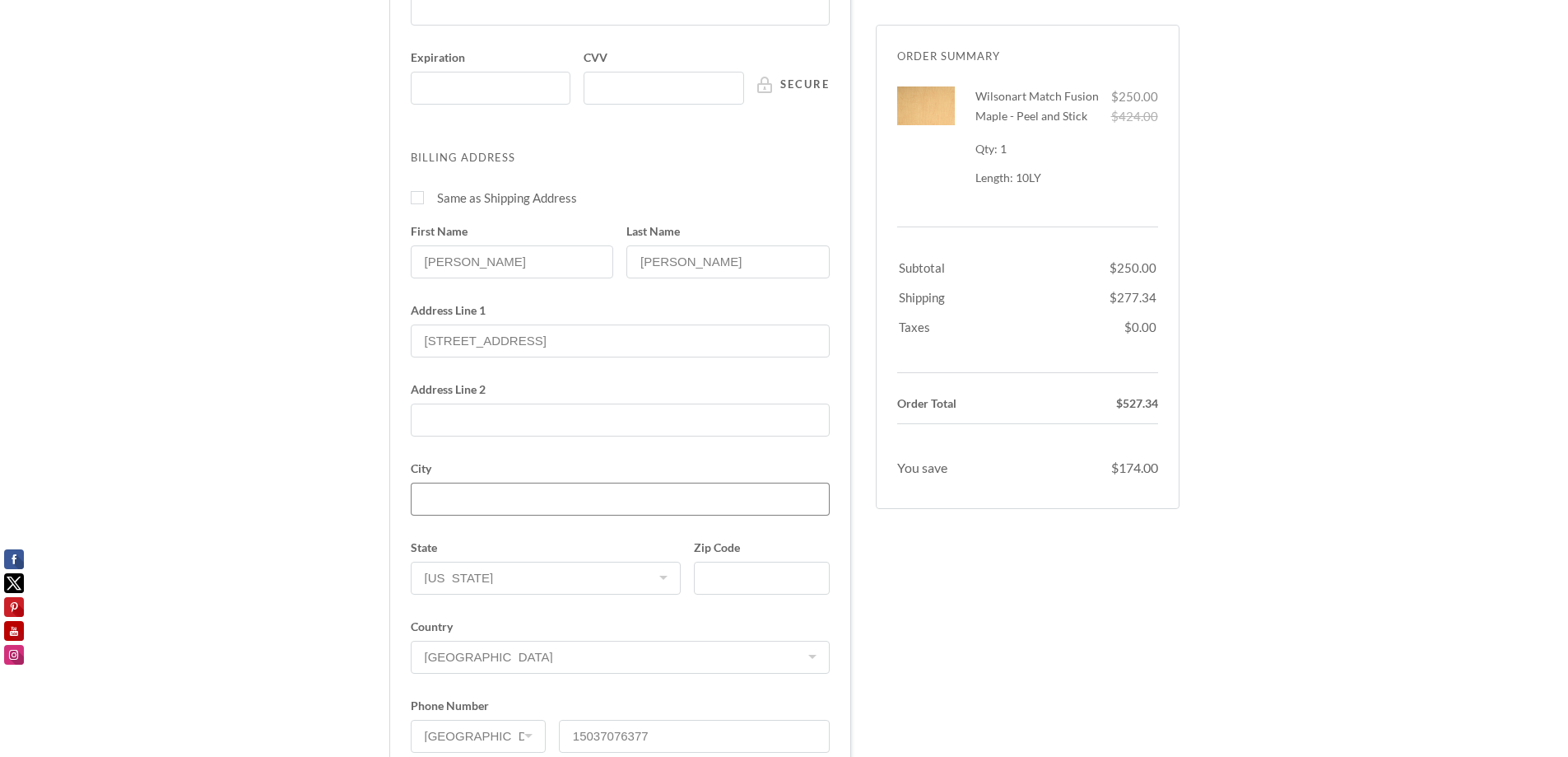
click at [454, 509] on input "City" at bounding box center [620, 499] width 419 height 33
type input "Yamhill"
click at [787, 574] on input "97148-8619" at bounding box center [762, 579] width 135 height 33
type input "97148"
click at [582, 542] on span "State" at bounding box center [546, 548] width 271 height 12
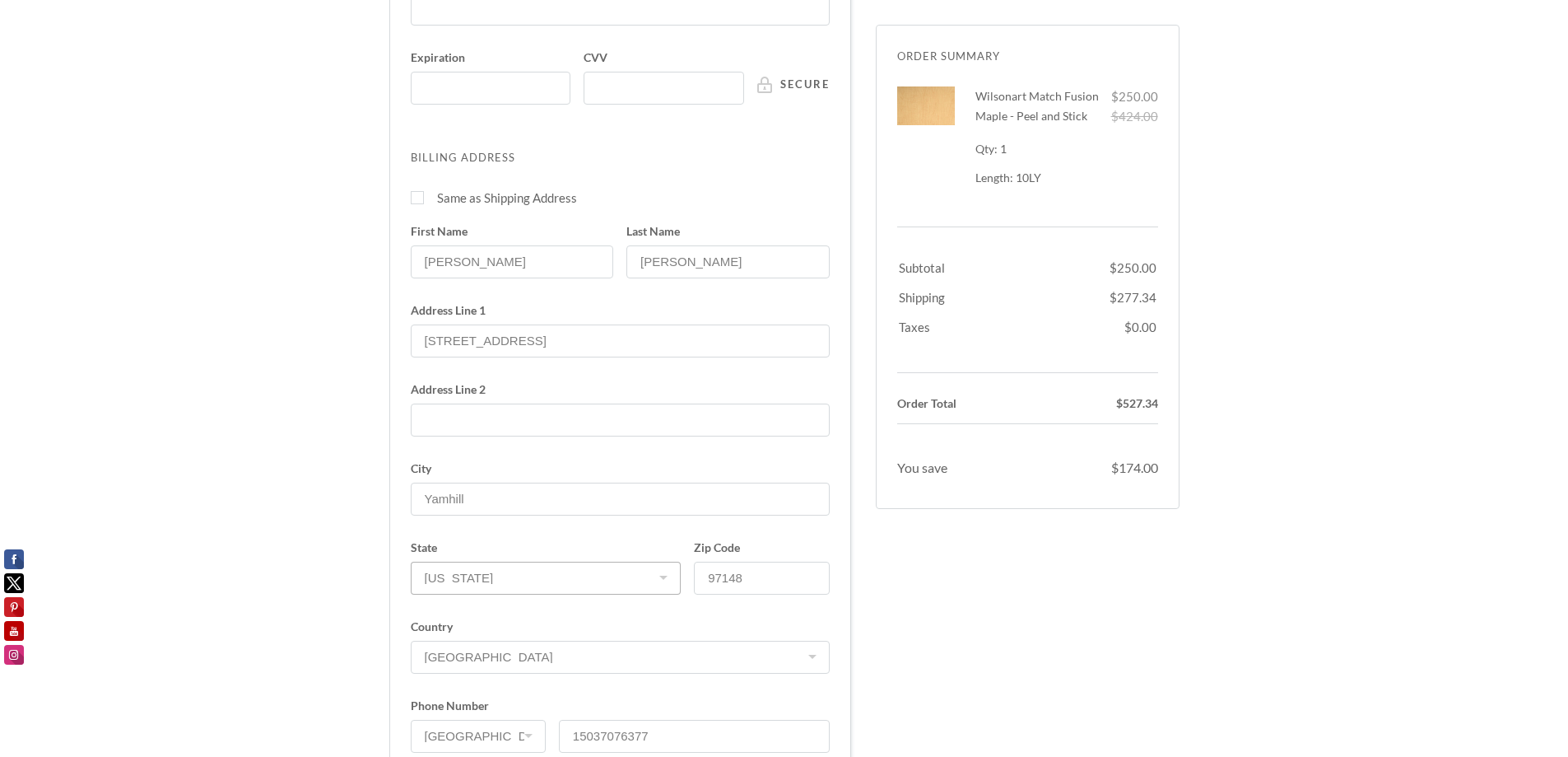
click at [582, 562] on select "Alabama Alaska American Samoa Arizona Arkansas California Colorado Connecticut …" at bounding box center [546, 579] width 271 height 33
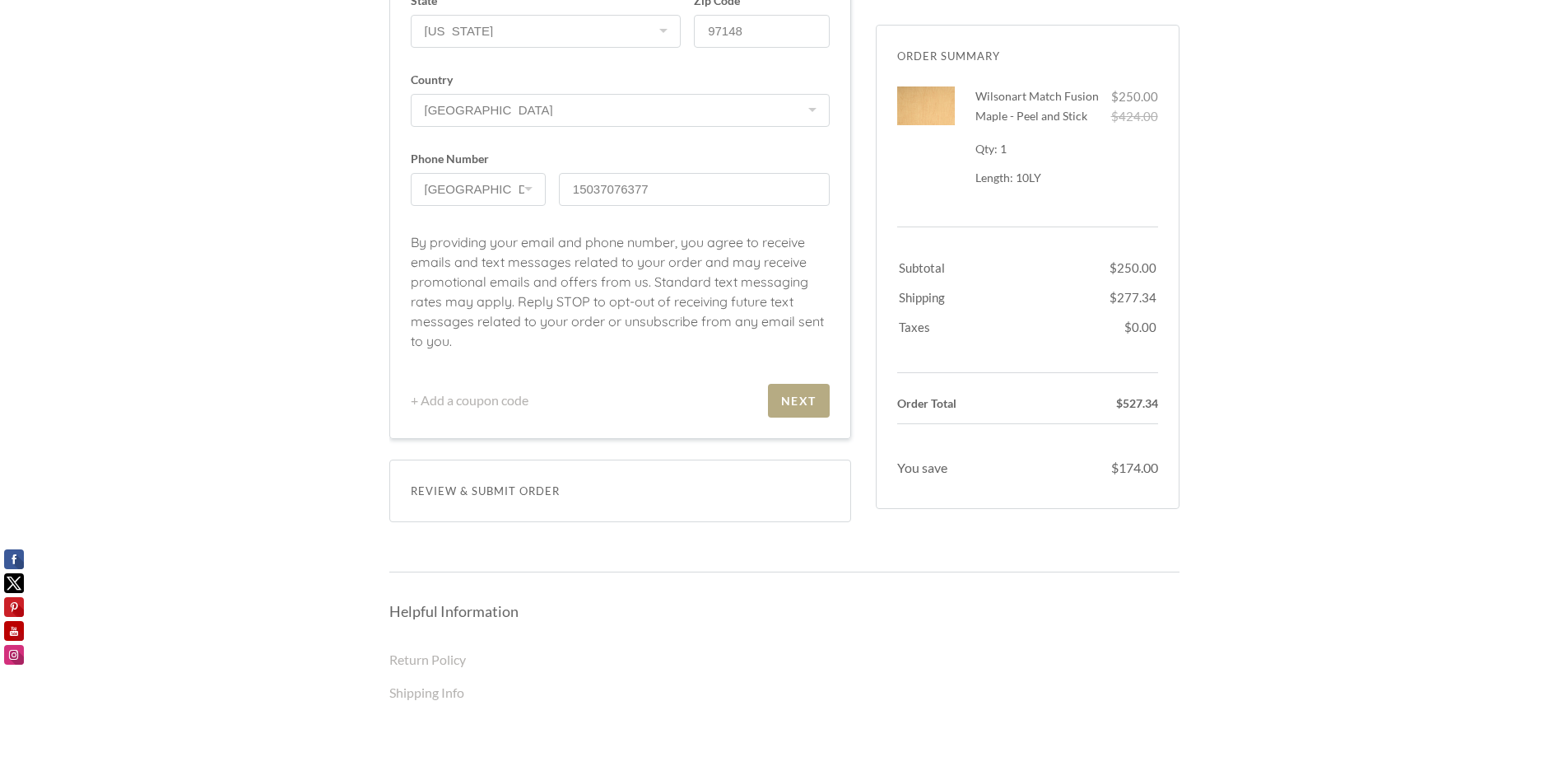
scroll to position [1171, 0]
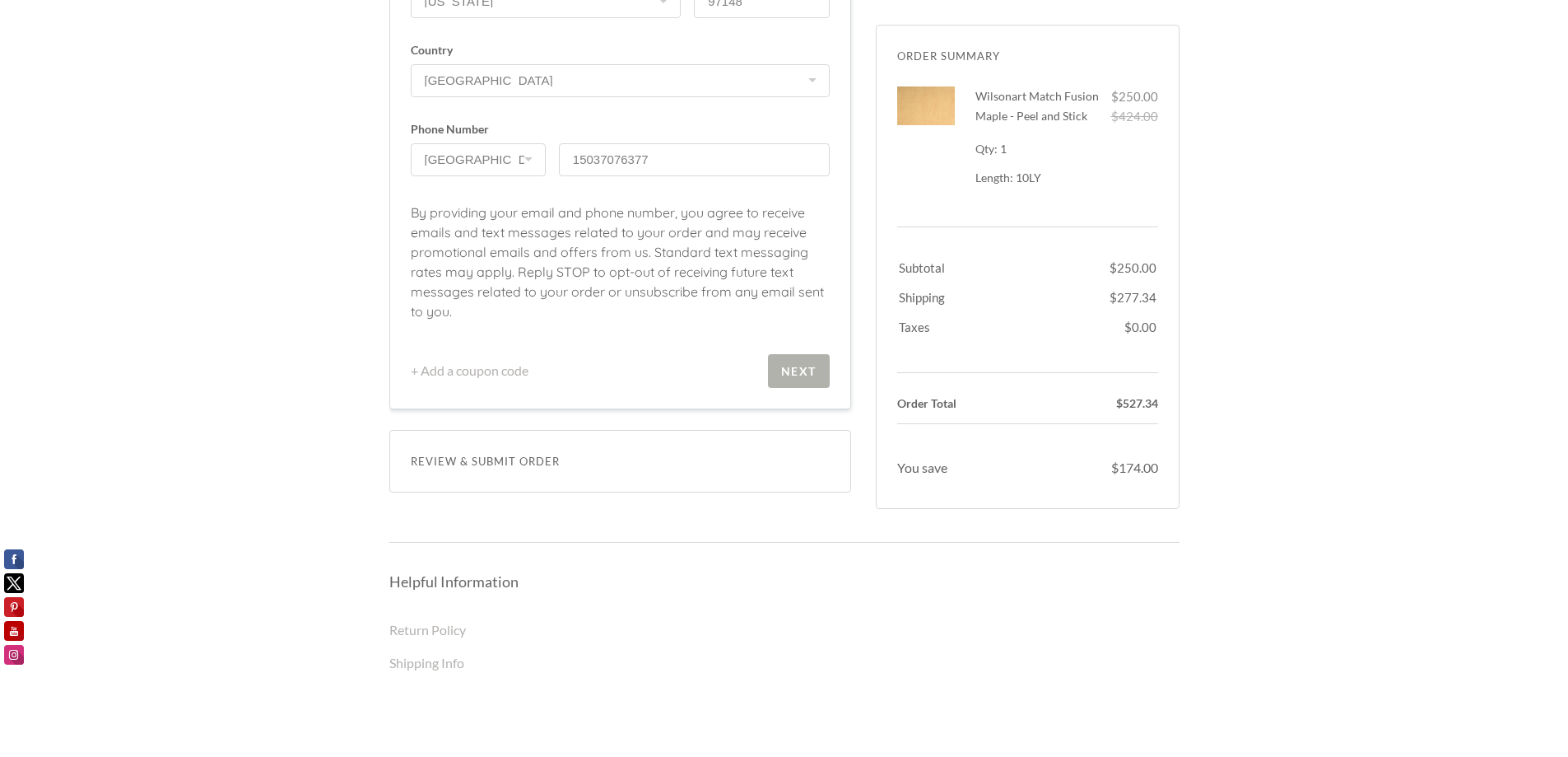
click at [801, 371] on div "Next" at bounding box center [798, 371] width 35 height 14
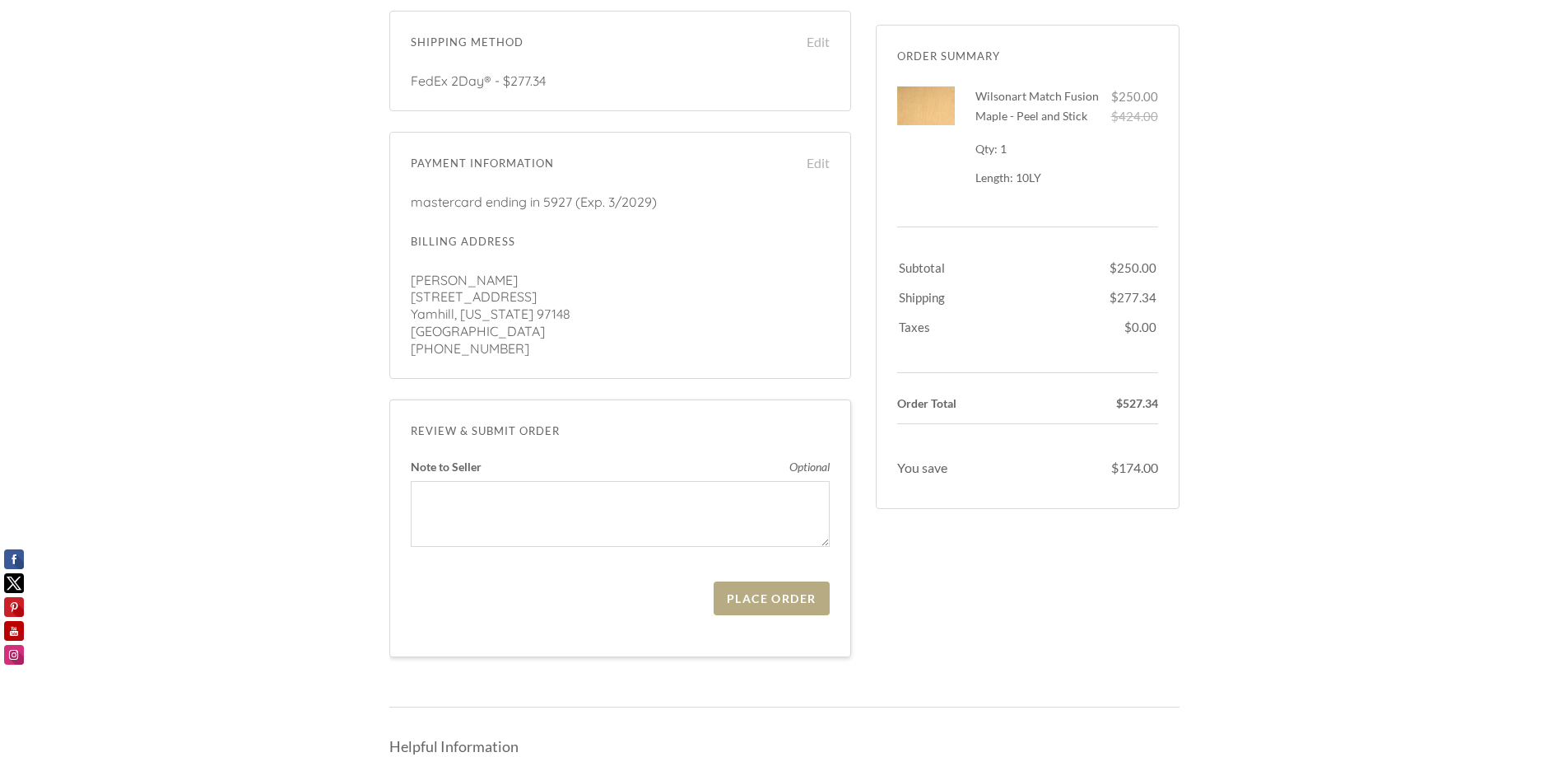
scroll to position [413, 0]
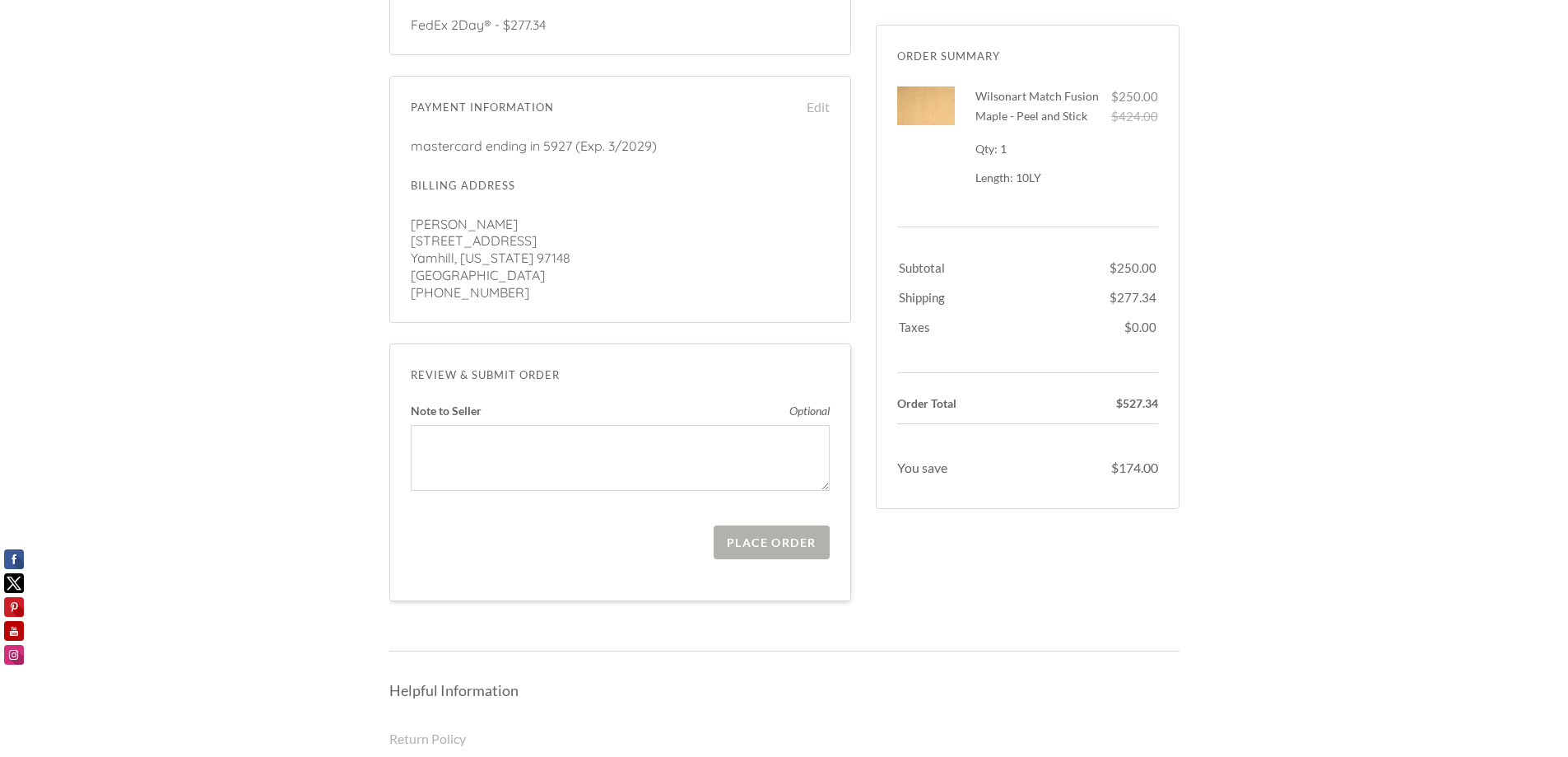
click at [777, 544] on div "Place Order" at bounding box center [771, 542] width 89 height 14
